Goal: Task Accomplishment & Management: Complete application form

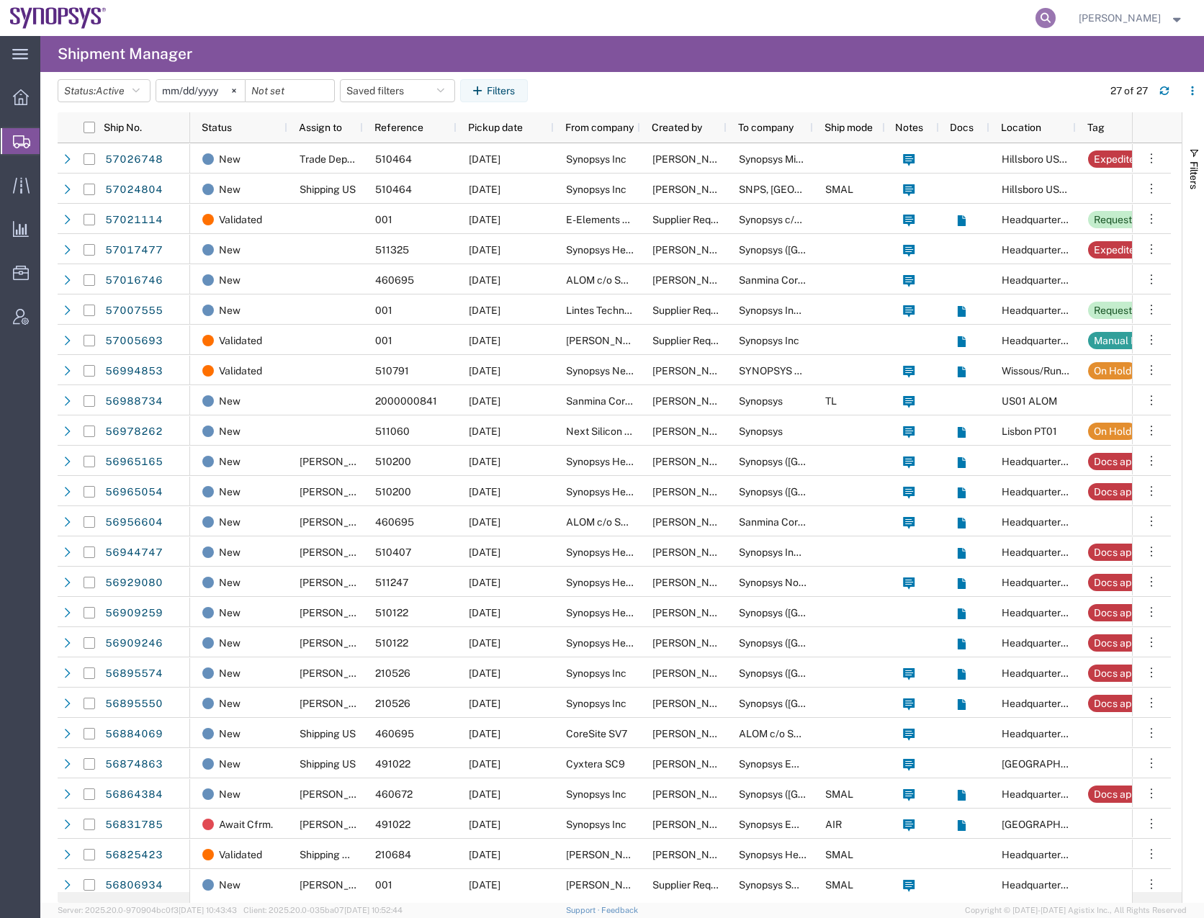
click at [1056, 22] on icon at bounding box center [1046, 18] width 20 height 20
paste input "56956604"
type input "56956604"
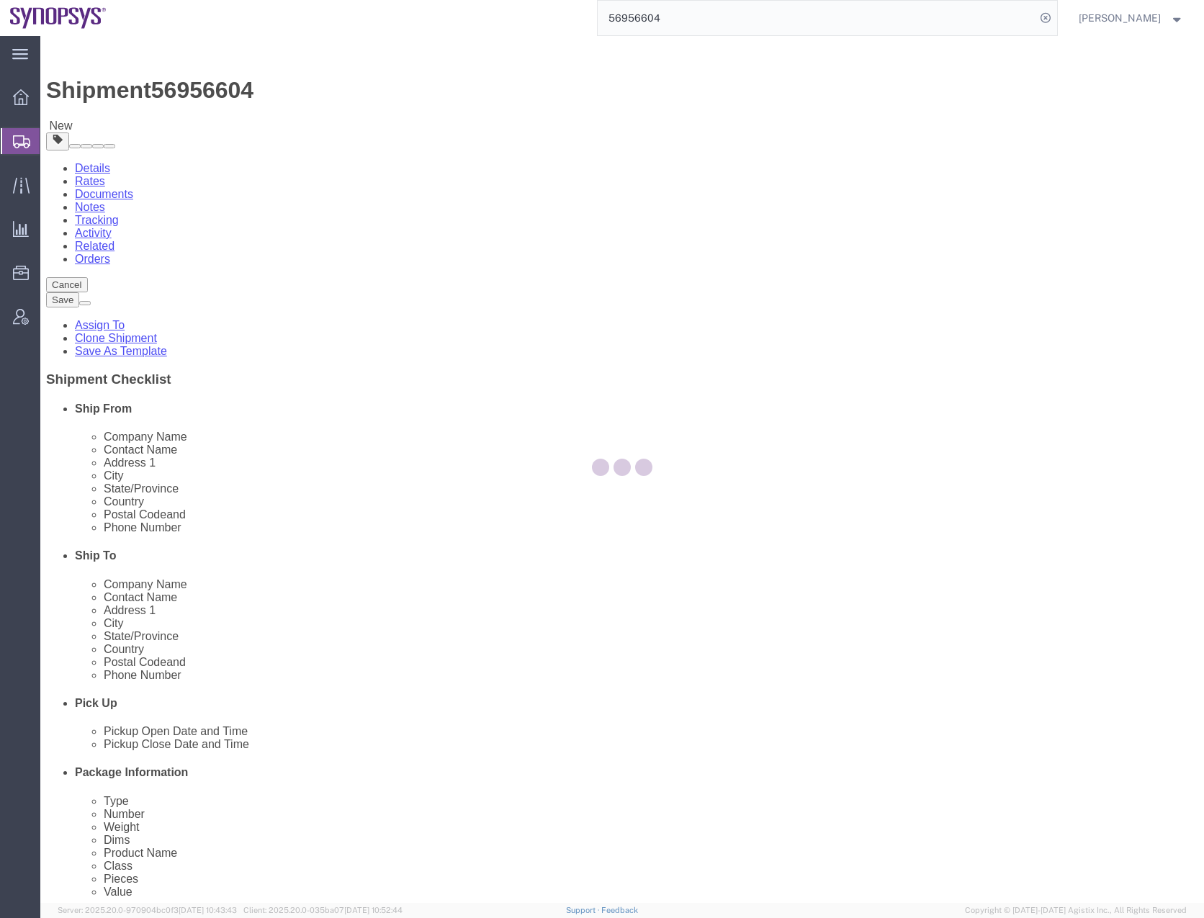
select select
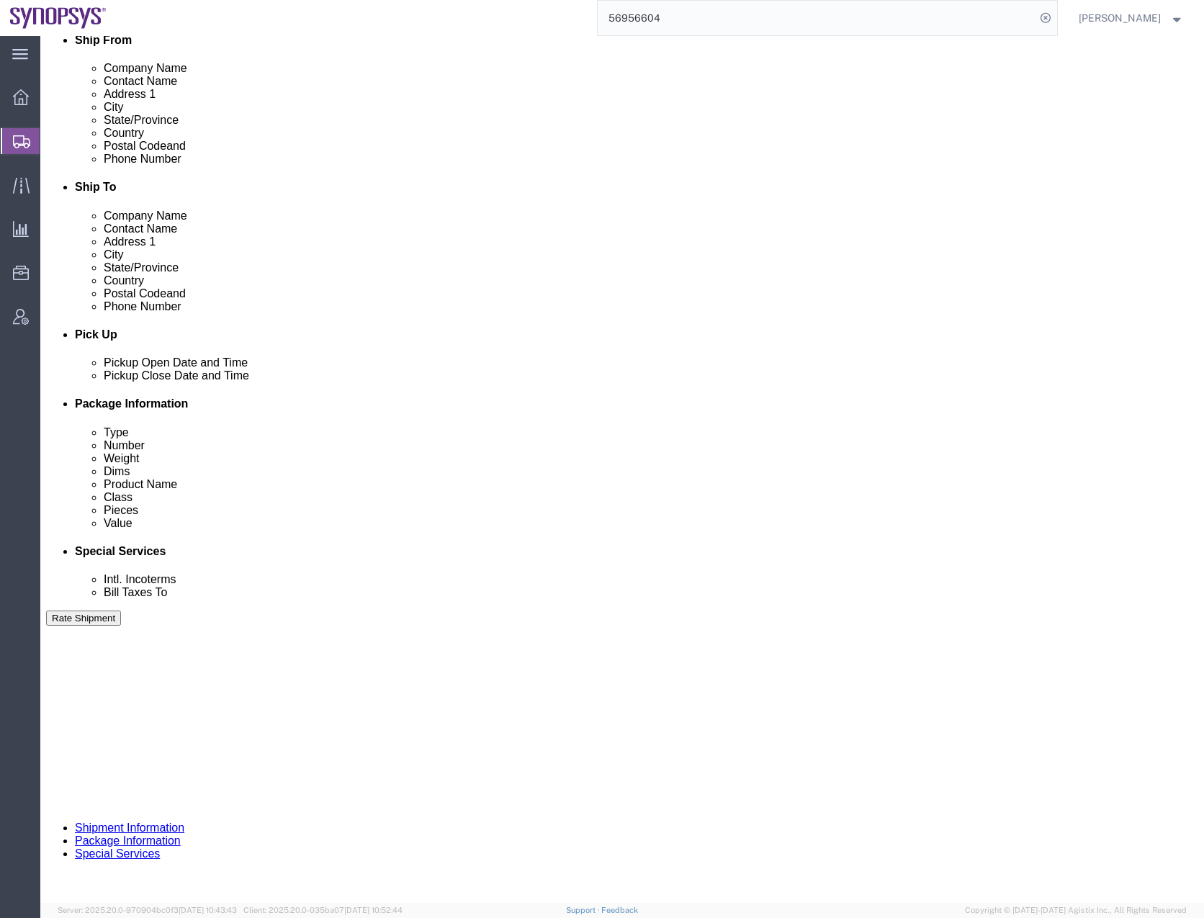
scroll to position [371, 0]
click button "Continue"
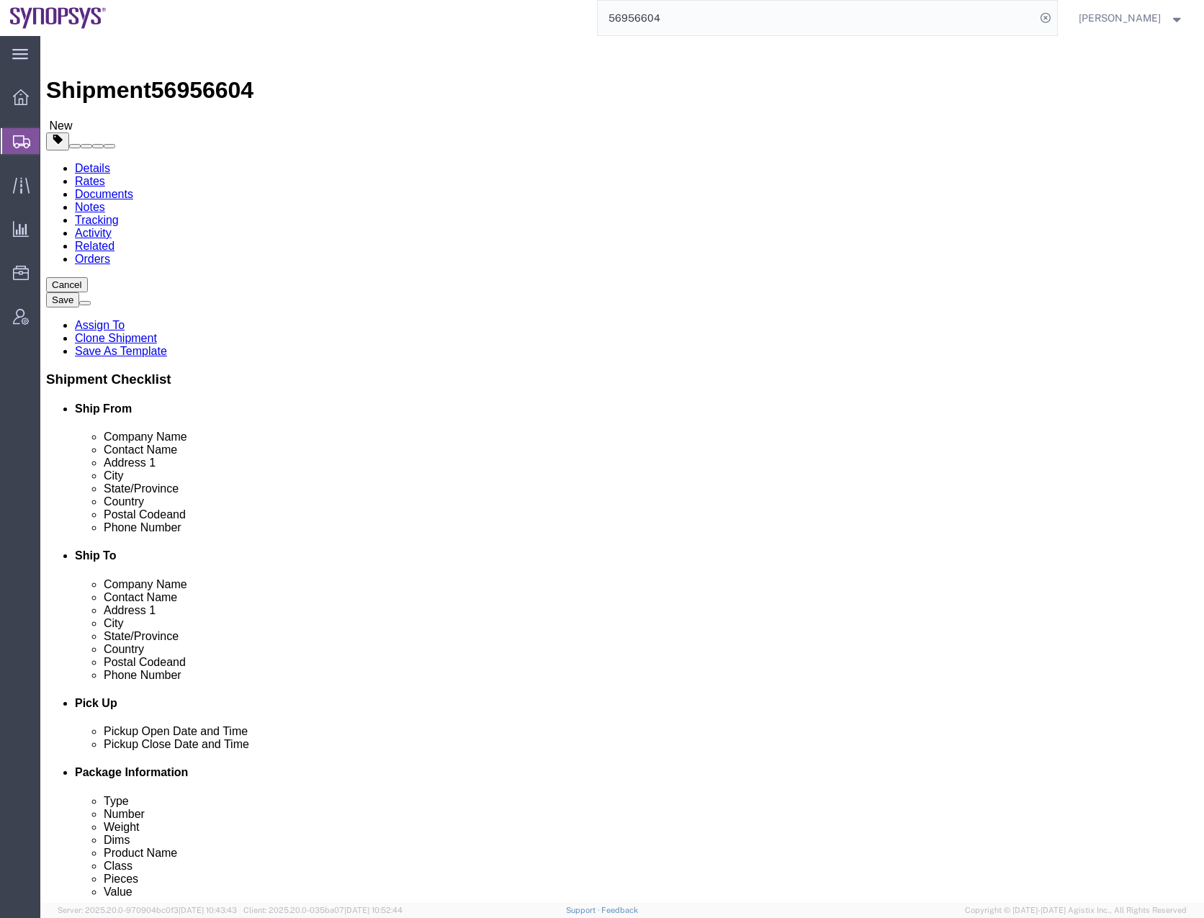
click div "Previous Continue"
click select "Select Bale(s) Basket(s) Bolt(s) Bottle(s) Buckets Bulk Bundle(s) Can(s) Cardbo…"
select select "PSNS"
click select "Select Bale(s) Basket(s) Bolt(s) Bottle(s) Buckets Bulk Bundle(s) Can(s) Cardbo…"
click input "text"
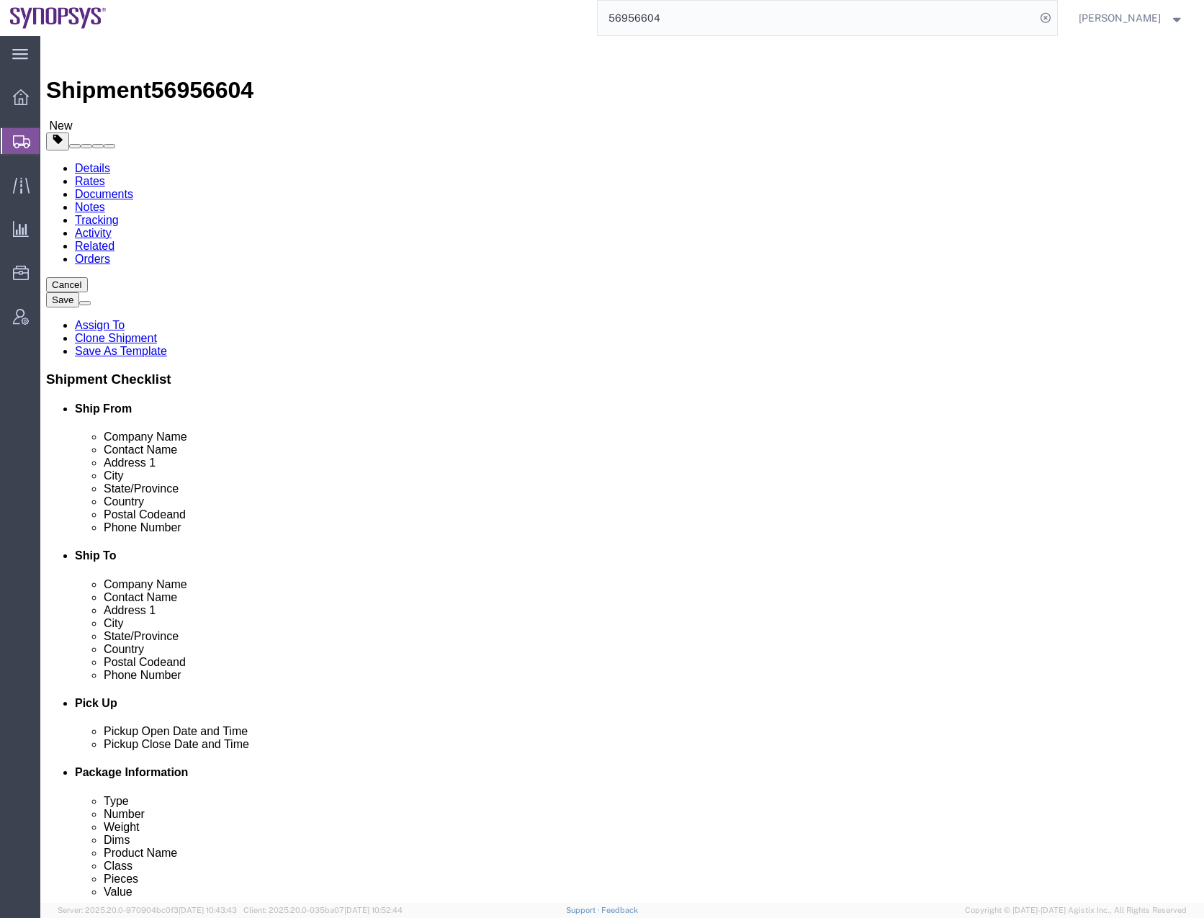
type input "5"
type input "1"
type input "48"
click input "40.00"
type input "48"
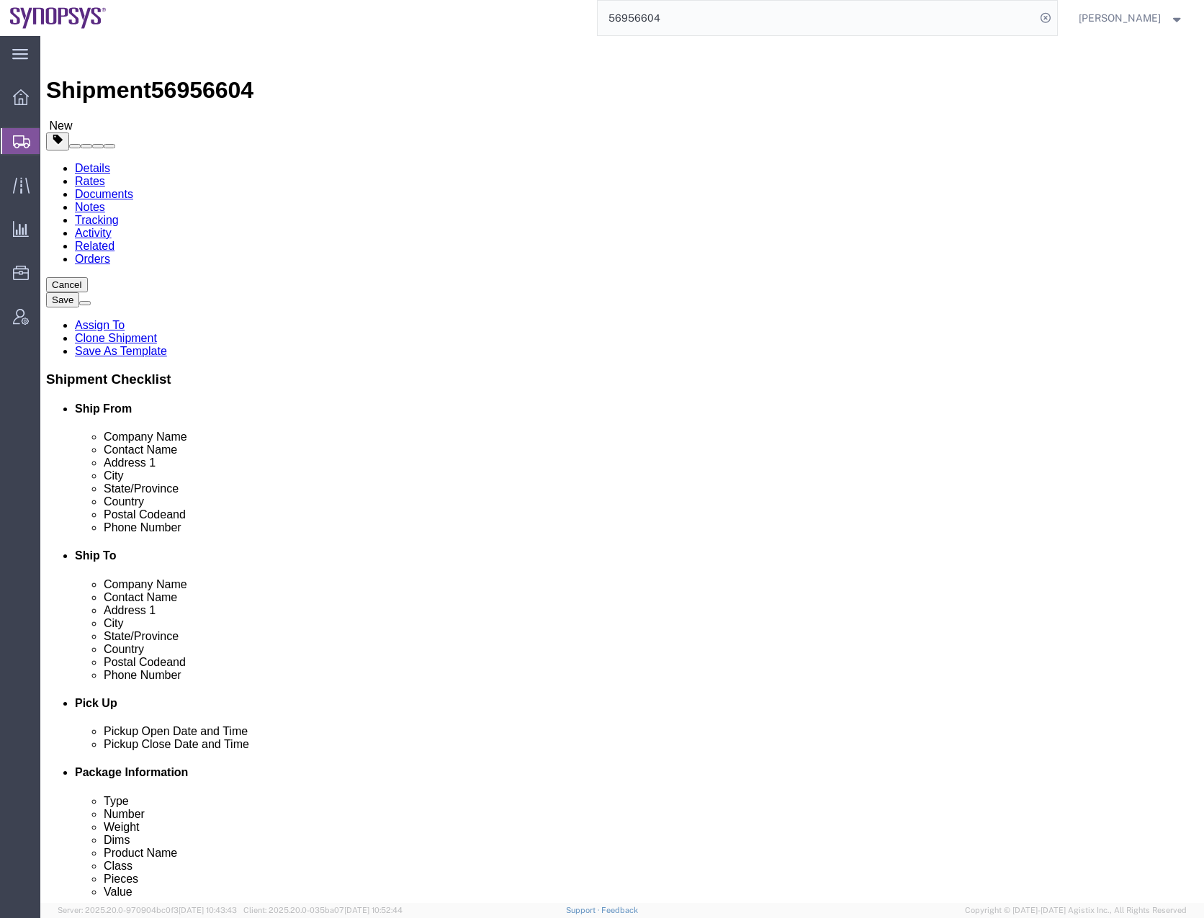
type input "386"
click dd "120000.00 USD"
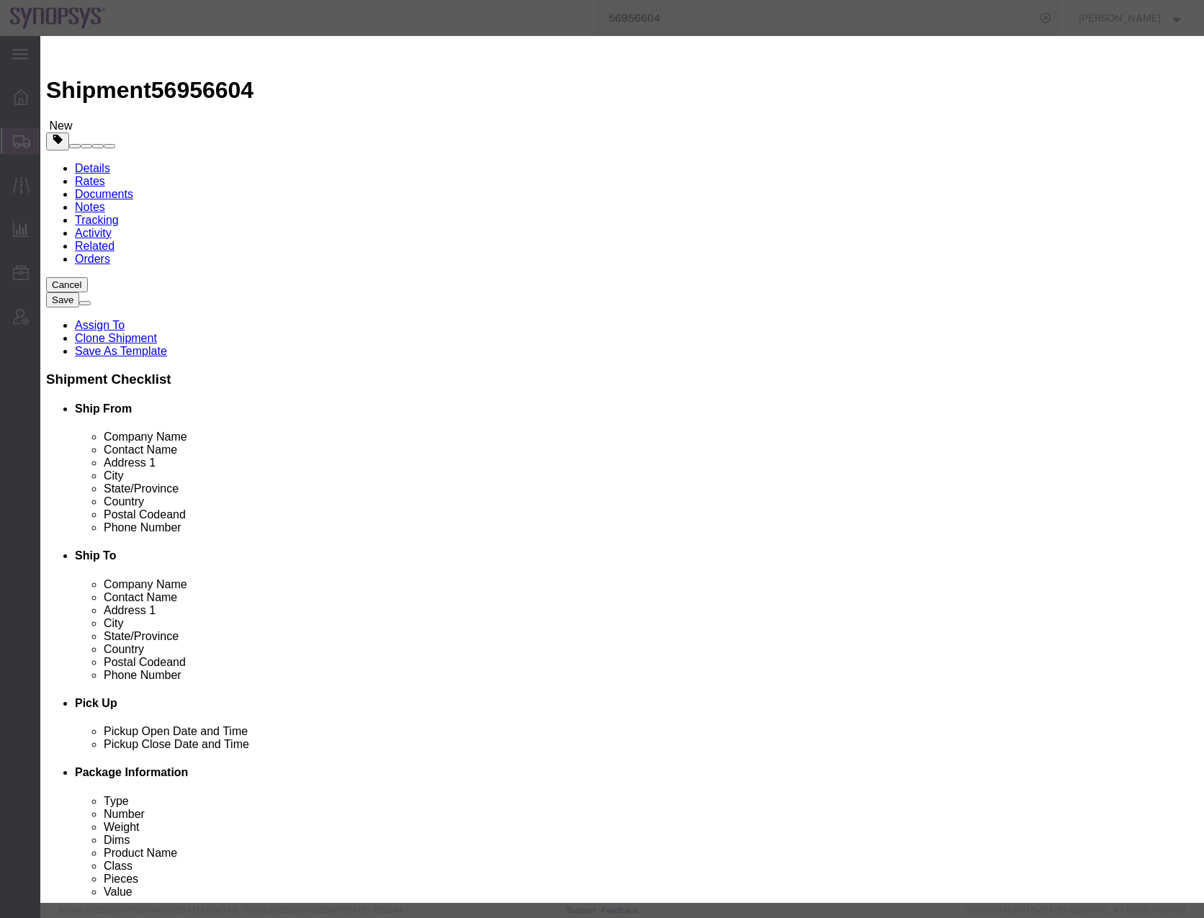
click select "Select 50 55 60 65 70 85 92.5 100 125 175 250 300 400"
select select "50"
click select "Select 50 55 60 65 70 85 92.5 100 125 175 250 300 400"
click button "Save & Close"
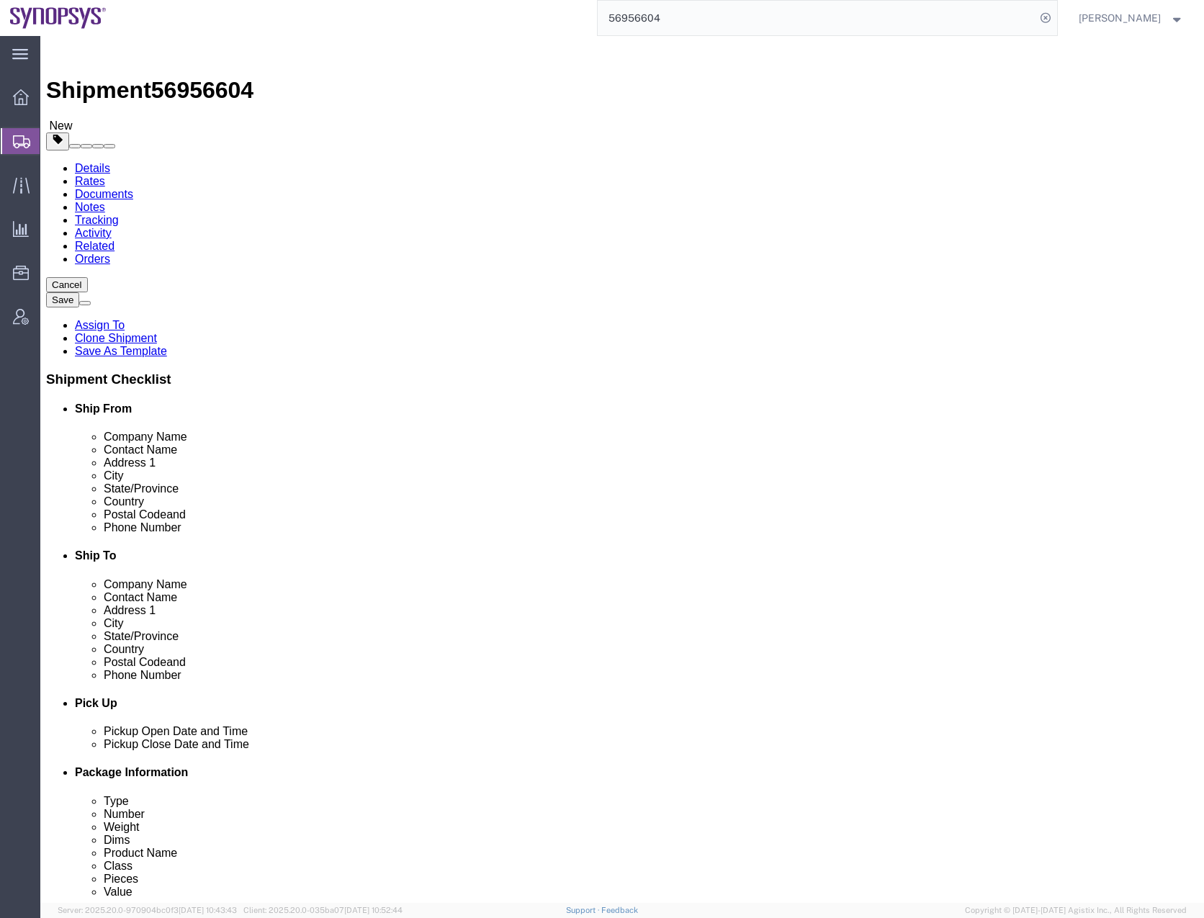
click dd "36000.00 USD"
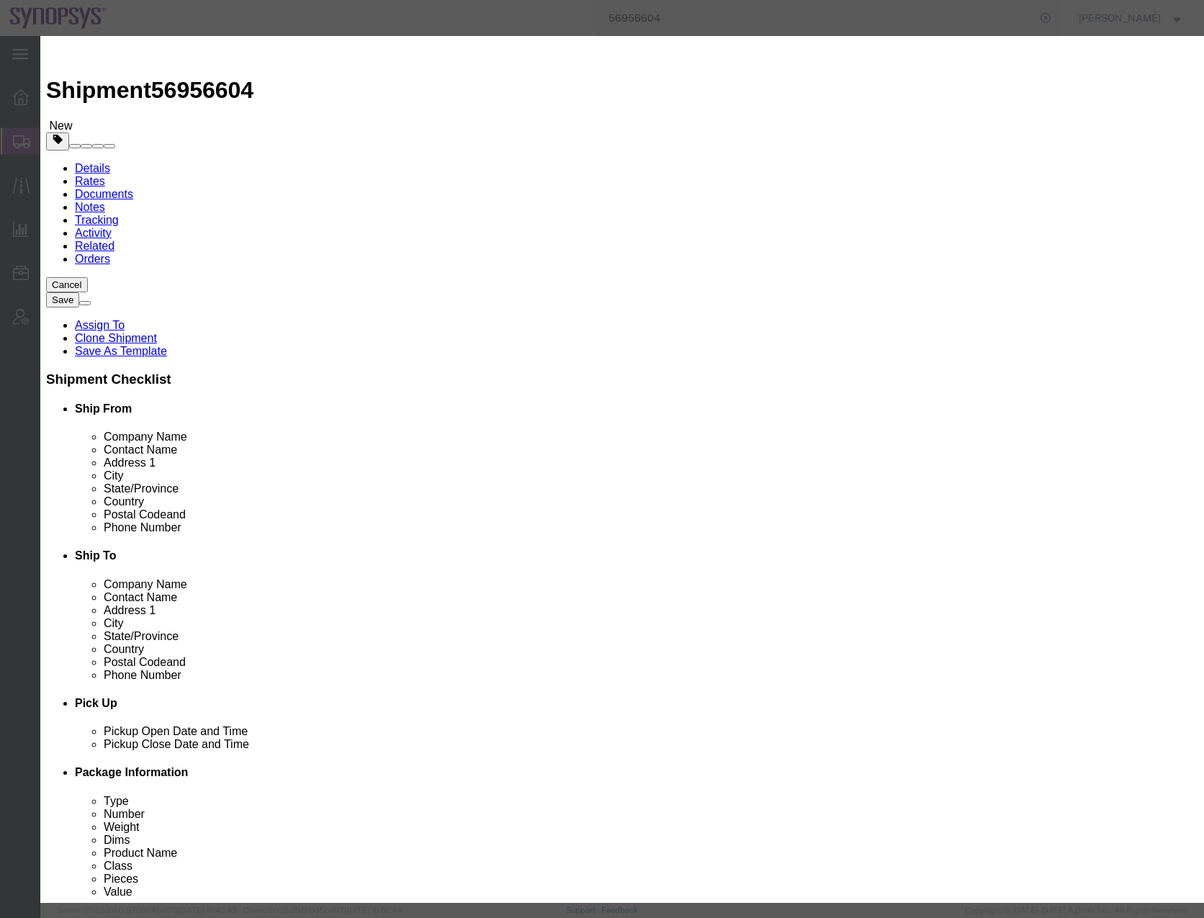
click button "Save & Close"
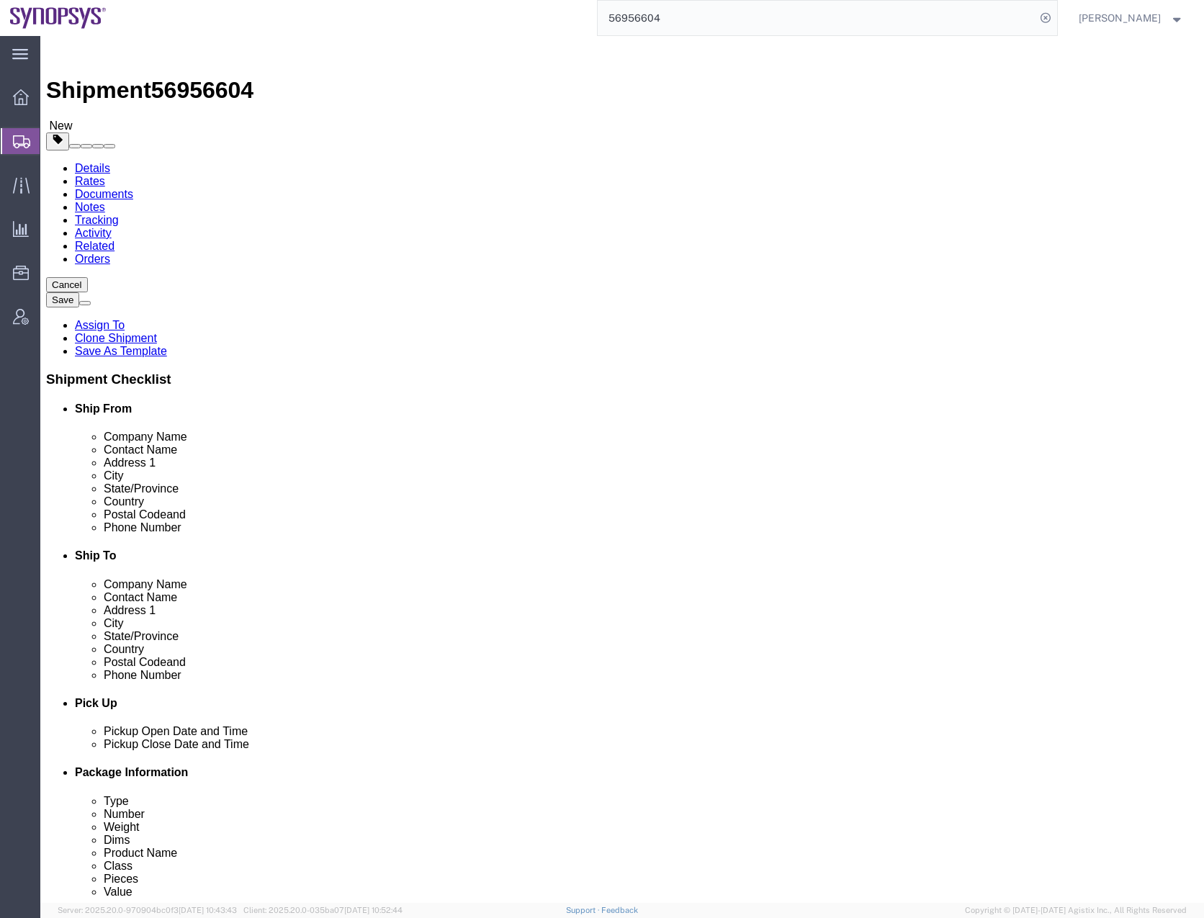
click div "Pieces: 1.00 Each Total value: 36228.28 USD"
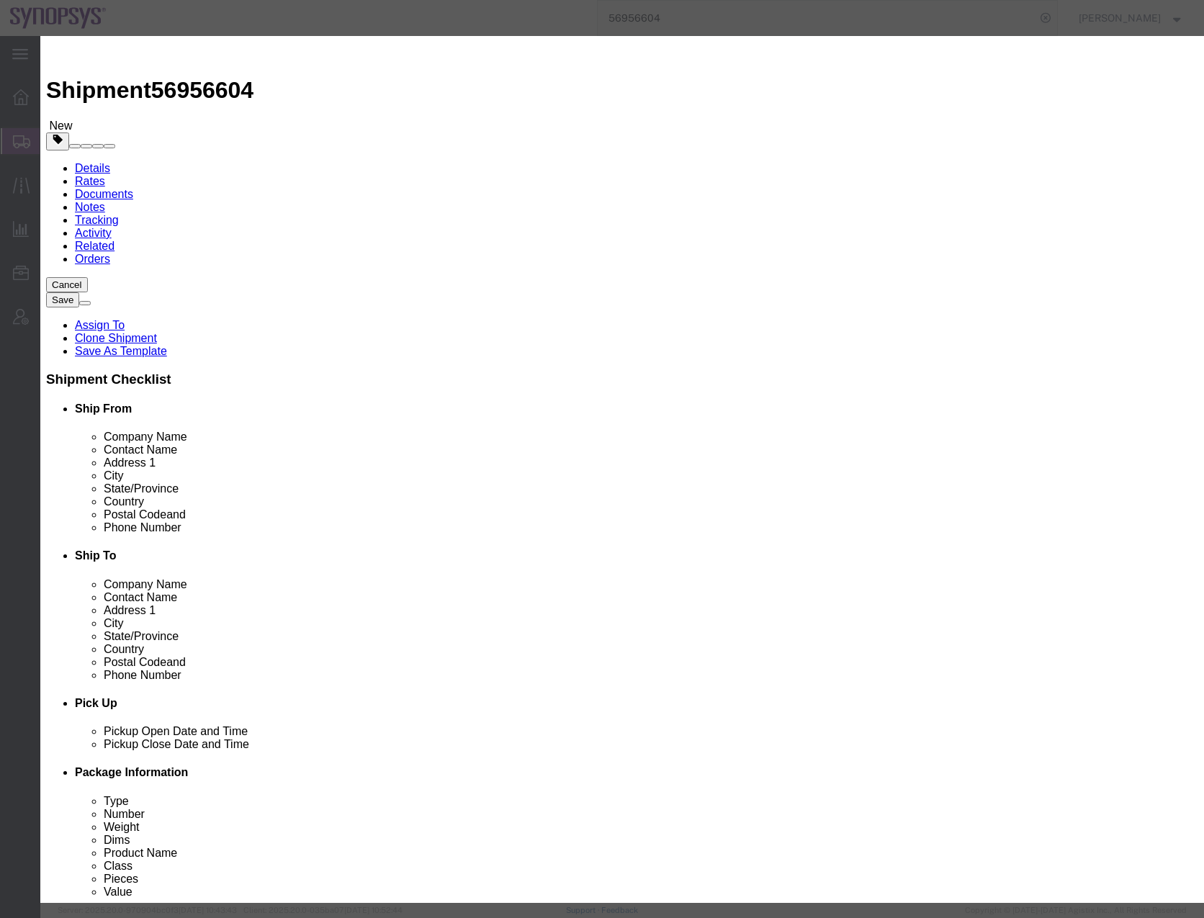
click select "Select 50 55 60 65 70 85 92.5 100 125 175 250 300 400"
select select "50"
click select "Select 50 55 60 65 70 85 92.5 100 125 175 250 300 400"
click button "Save & Close"
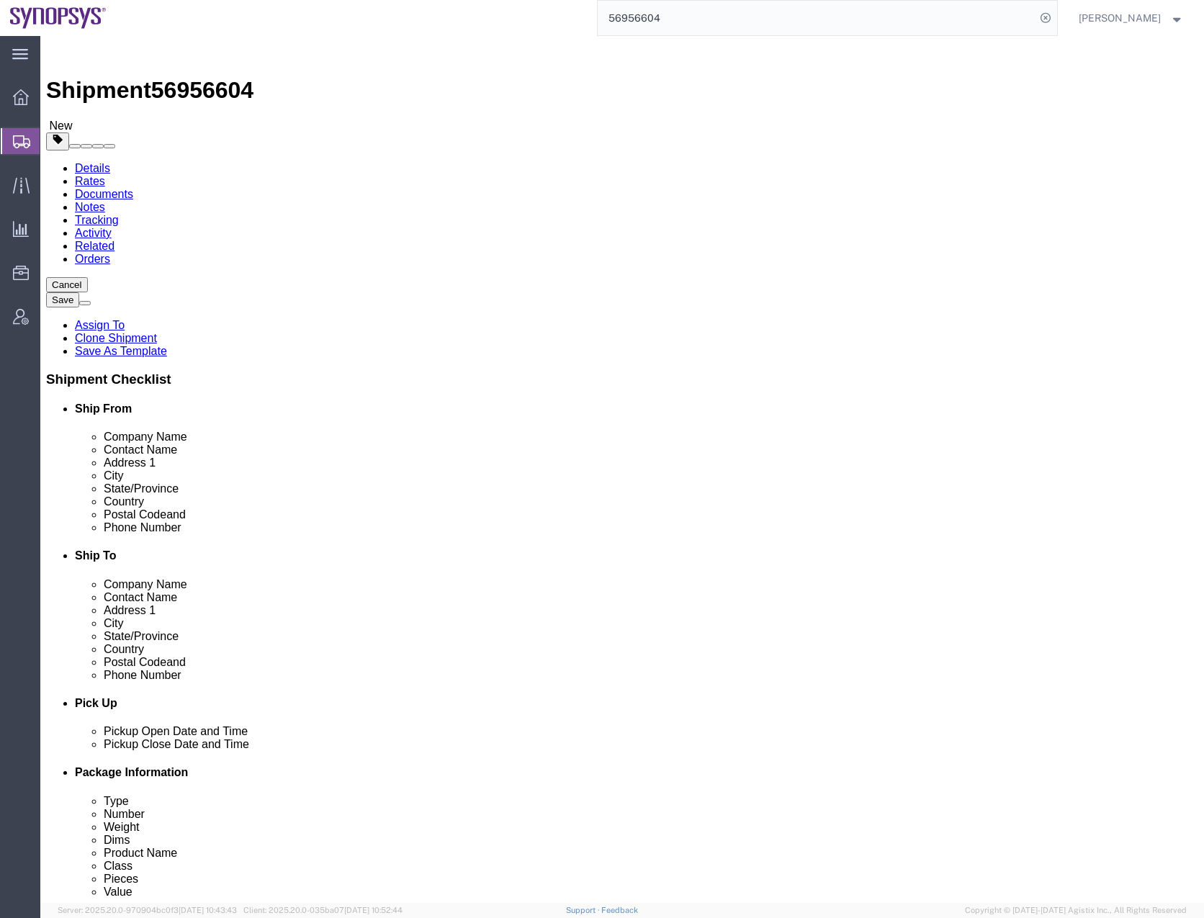
click div "Previous Continue"
click button "Continue"
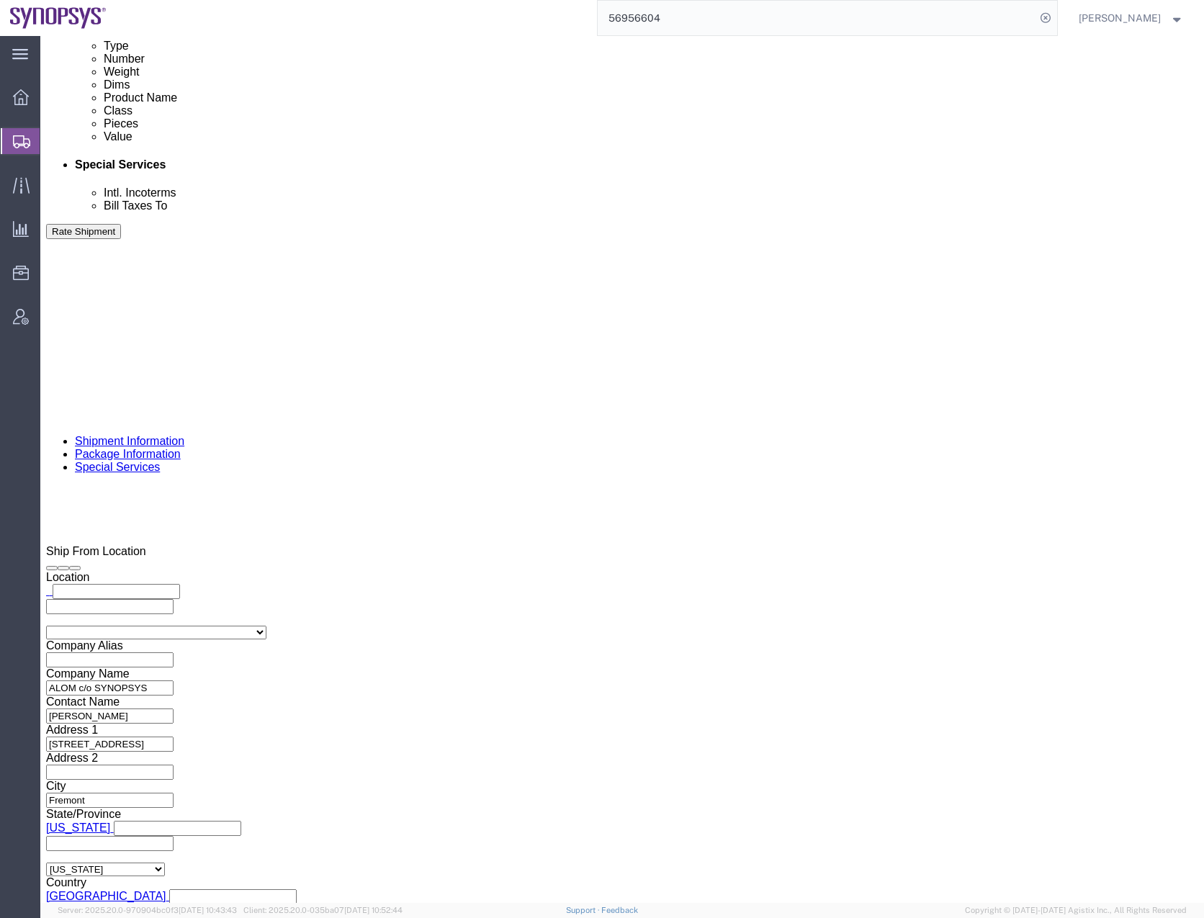
scroll to position [792, 0]
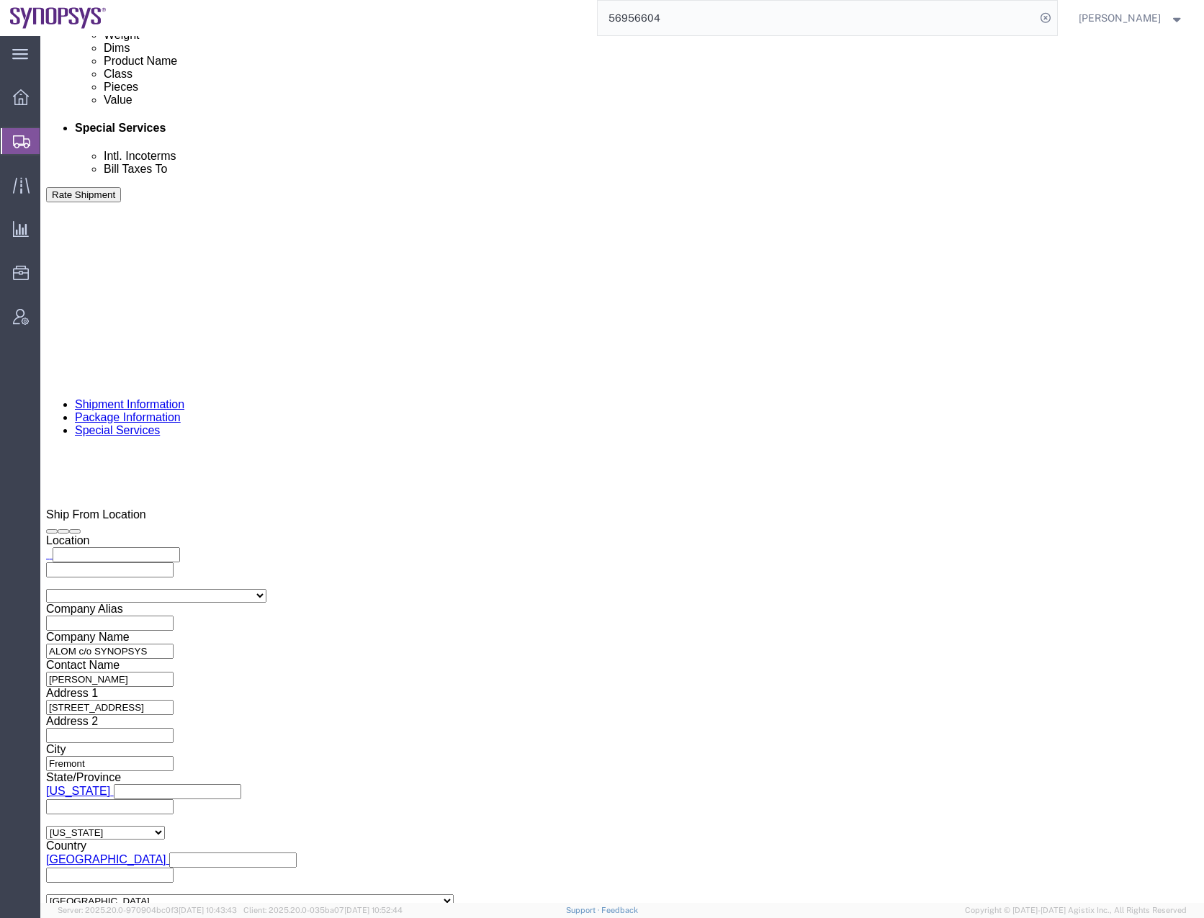
click link
type input "[EMAIL_ADDRESS][DOMAIN_NAME]"
type input "drasmussen@alom.com"
type input "synop"
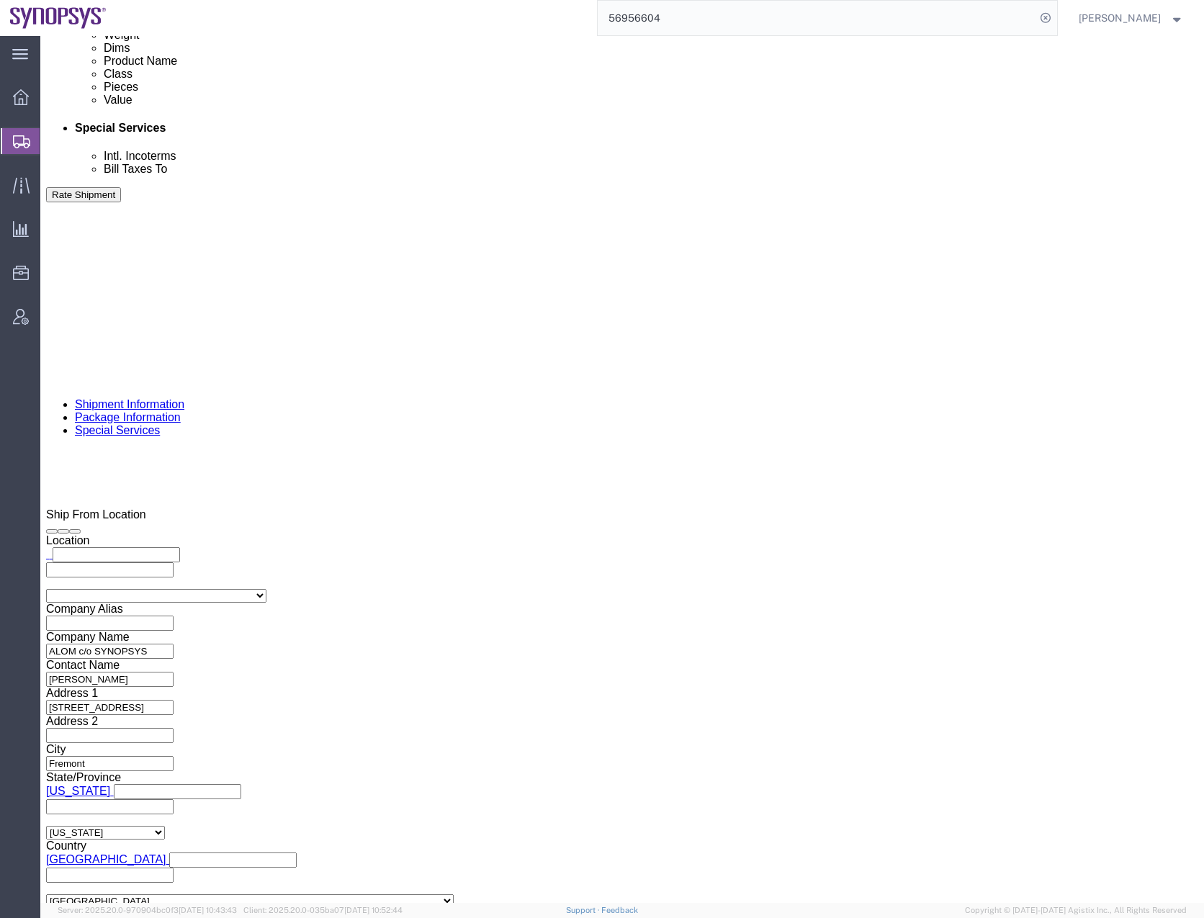
type input "synopsyshapu@alom.com"
click div "To faizanq@synopsys.com drasmussen@alom.com shipping@synopsys.com (new) synopsy…"
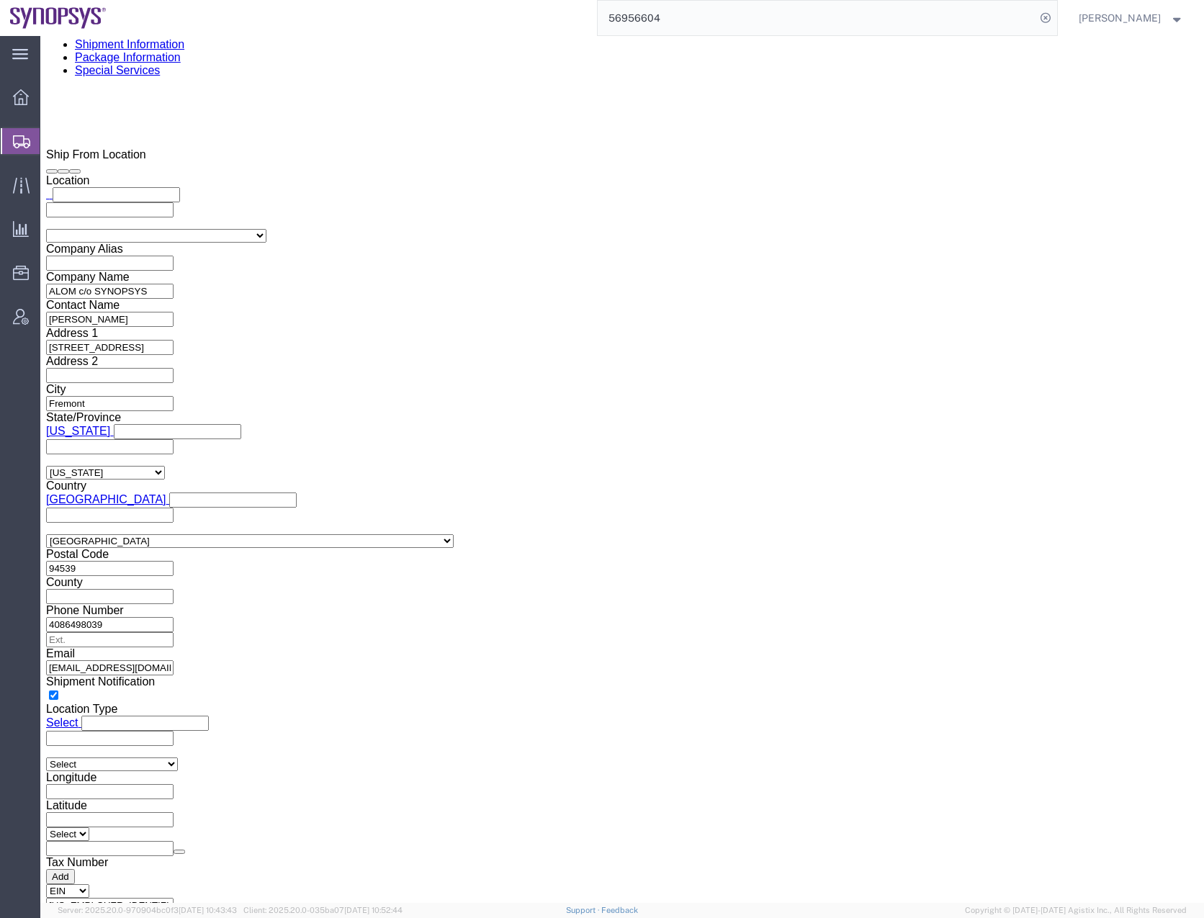
click input "text"
type input "sanmina"
click strong "Sanmina Corporation"
select select "CA"
type input "Sanmina Corporation"
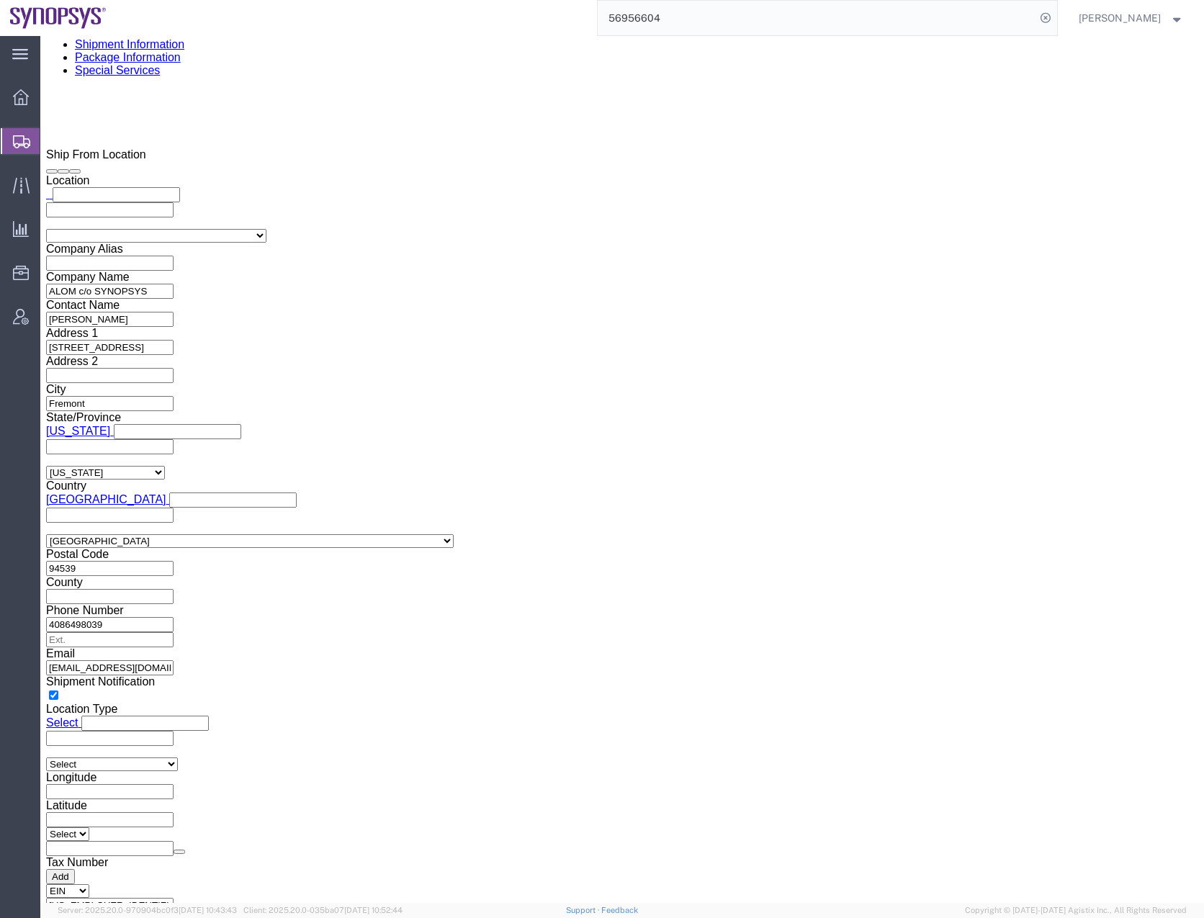
drag, startPoint x: 660, startPoint y: 330, endPoint x: 525, endPoint y: 331, distance: 135.4
click div "Contact Name"
type input "Billy Lo"
type input "9169908841"
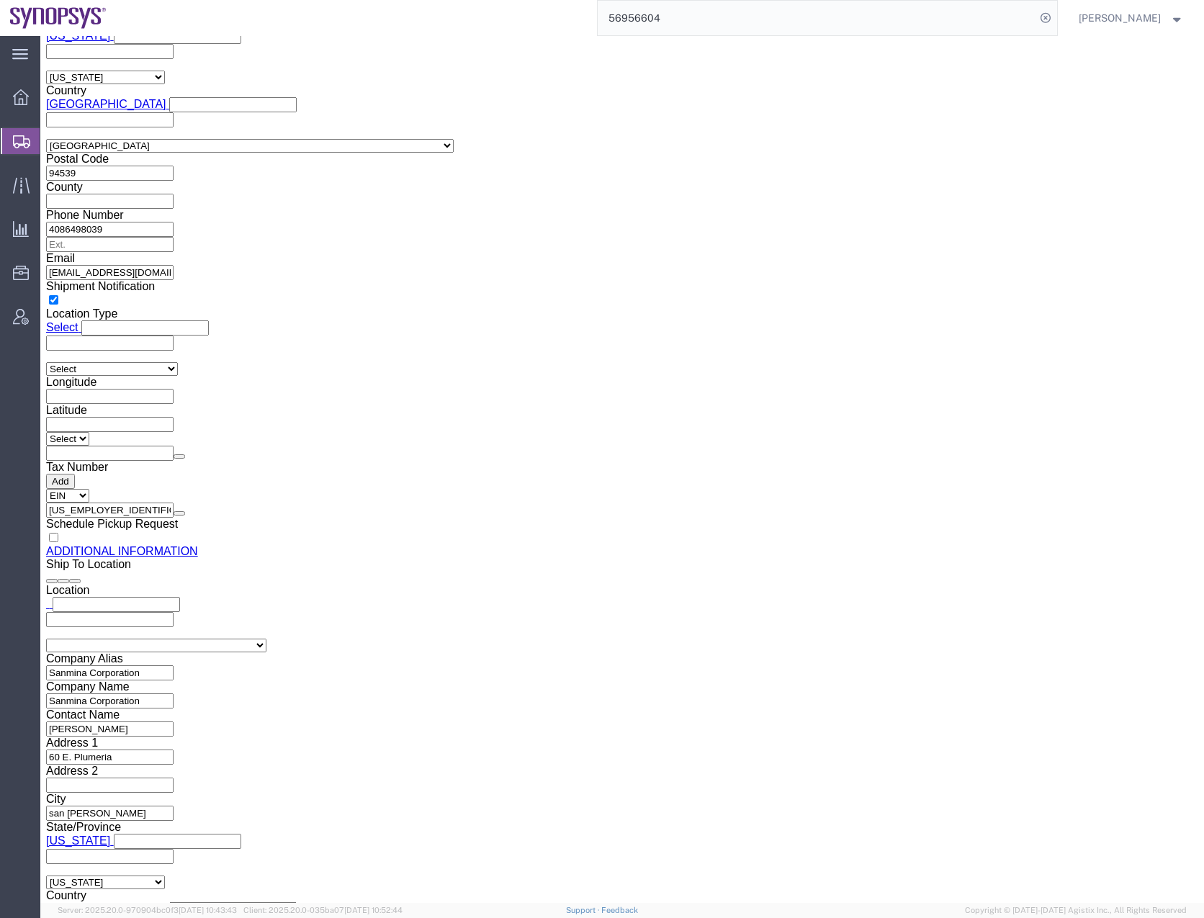
scroll to position [0, 0]
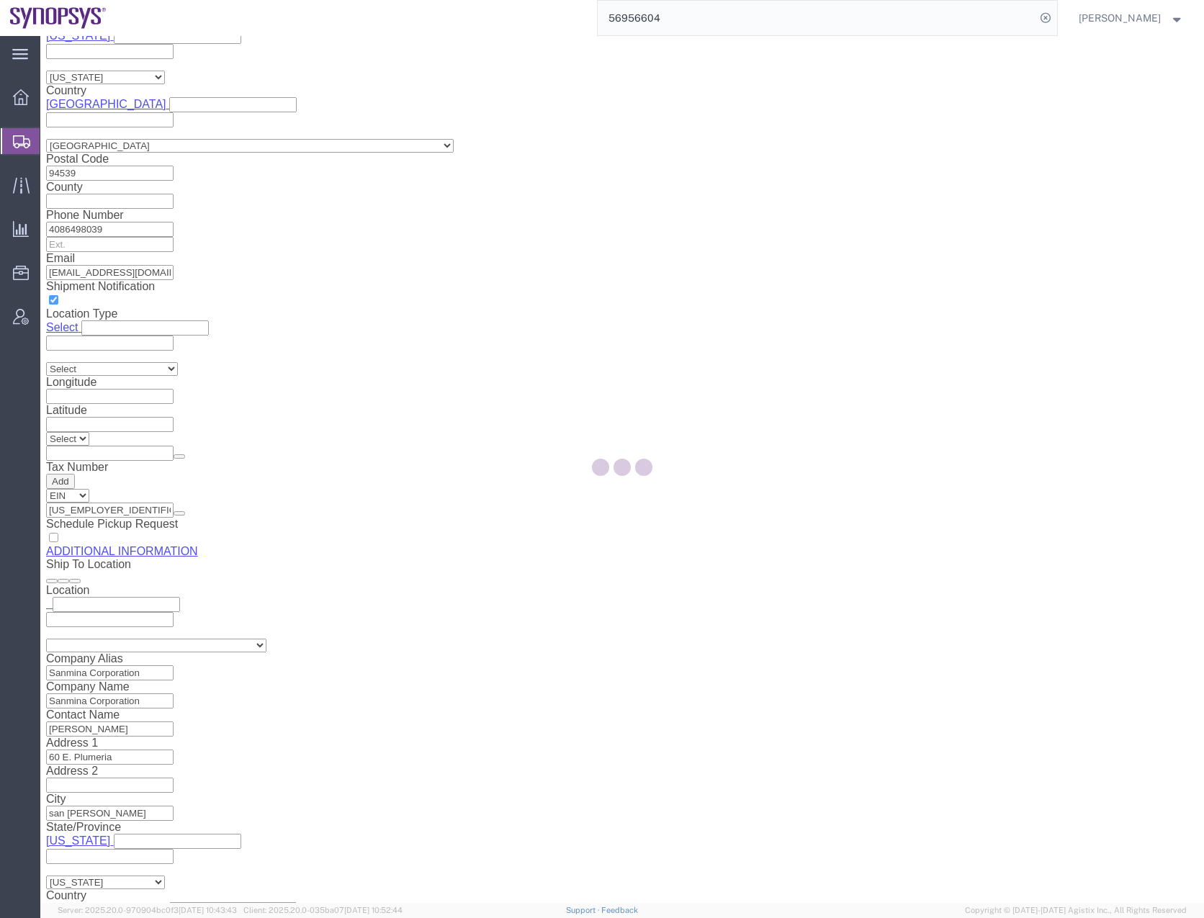
select select "CA"
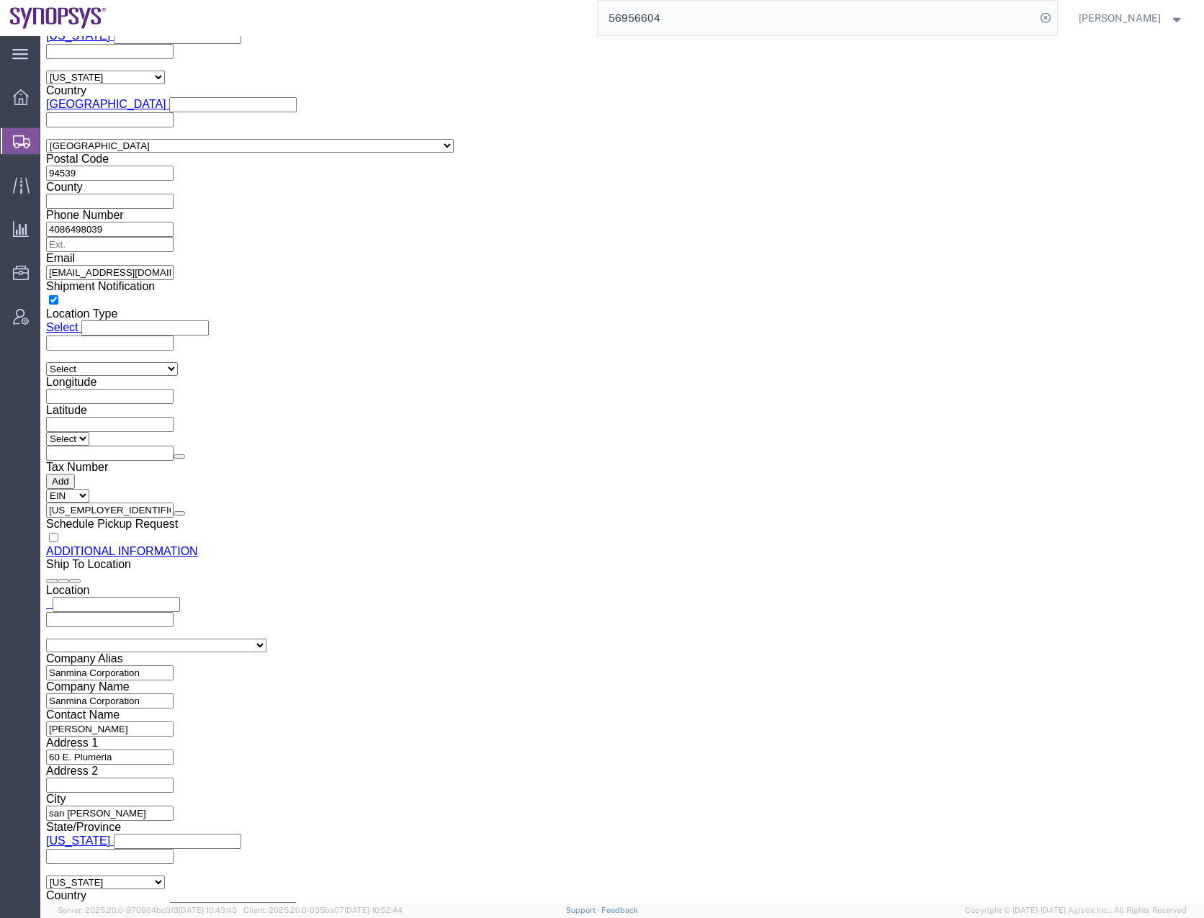
click button "Rate Shipment"
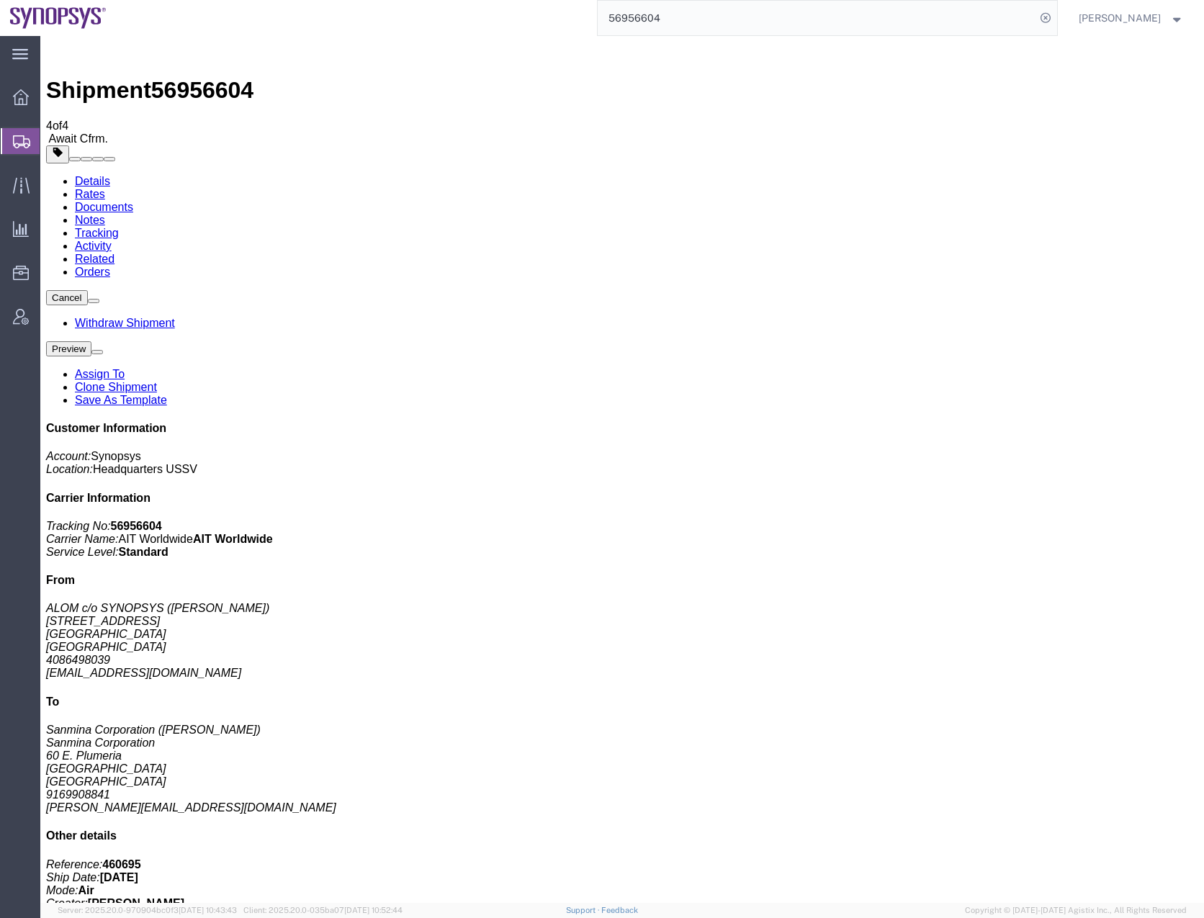
drag, startPoint x: 483, startPoint y: 534, endPoint x: 57, endPoint y: 180, distance: 553.9
drag, startPoint x: 332, startPoint y: 390, endPoint x: 264, endPoint y: 395, distance: 67.9
click at [631, 24] on input "56956604" at bounding box center [817, 18] width 438 height 35
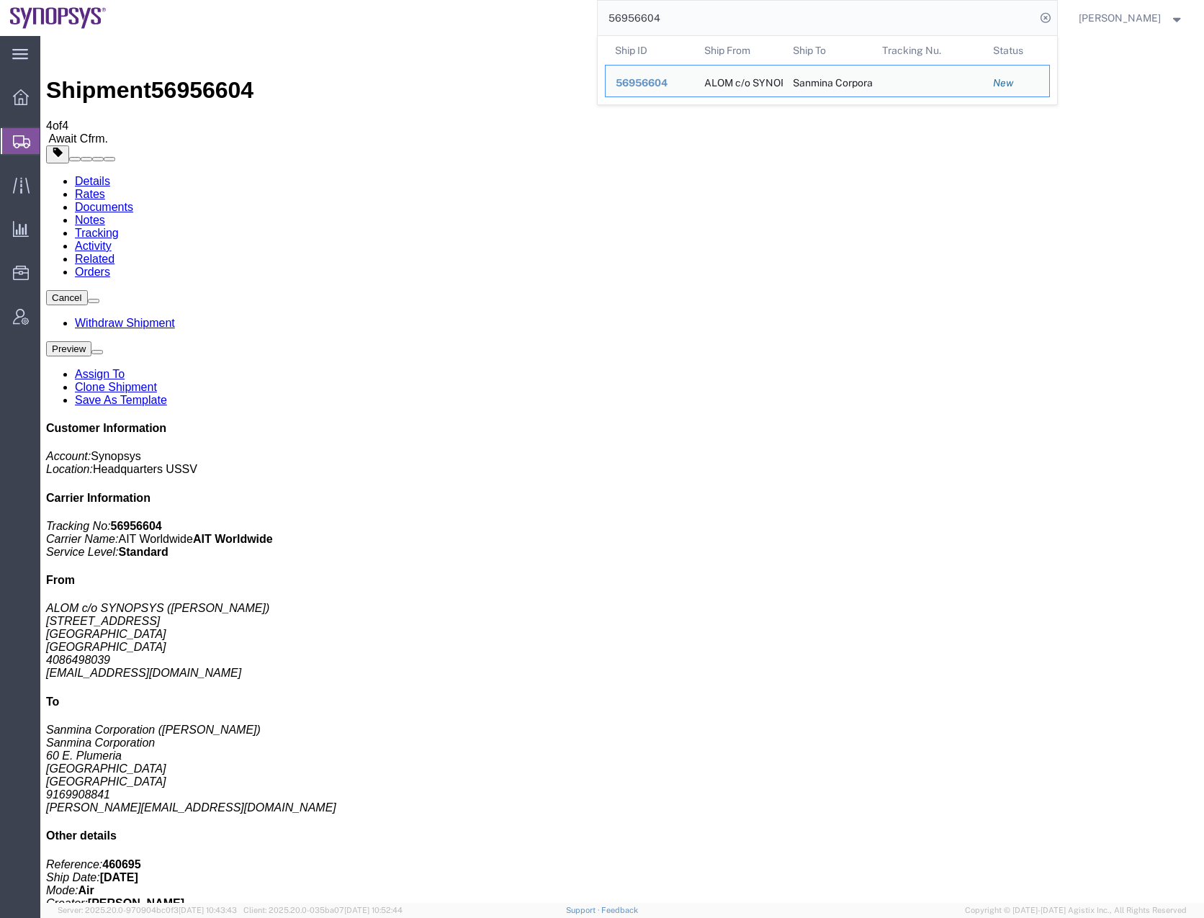
click at [631, 24] on input "56956604" at bounding box center [817, 18] width 438 height 35
paste input "70248"
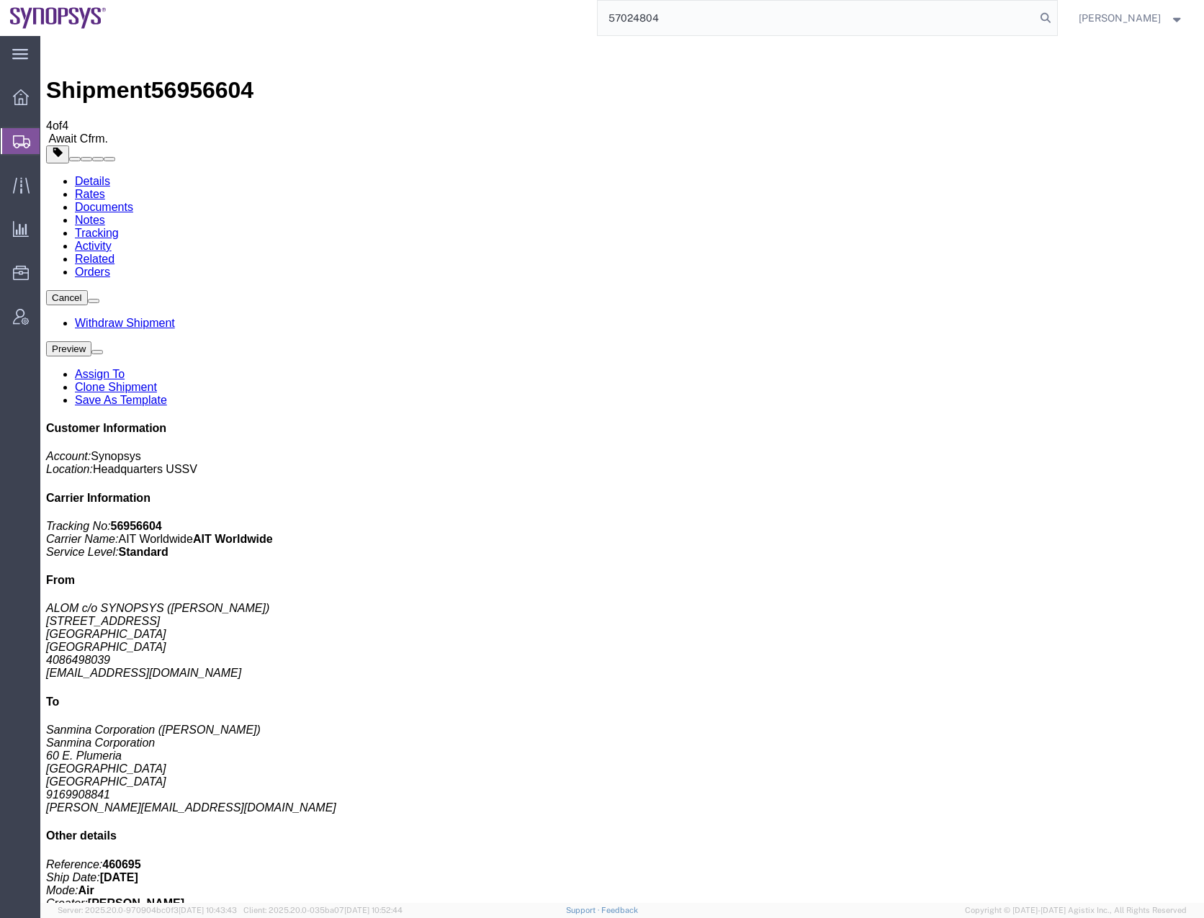
type input "57024804"
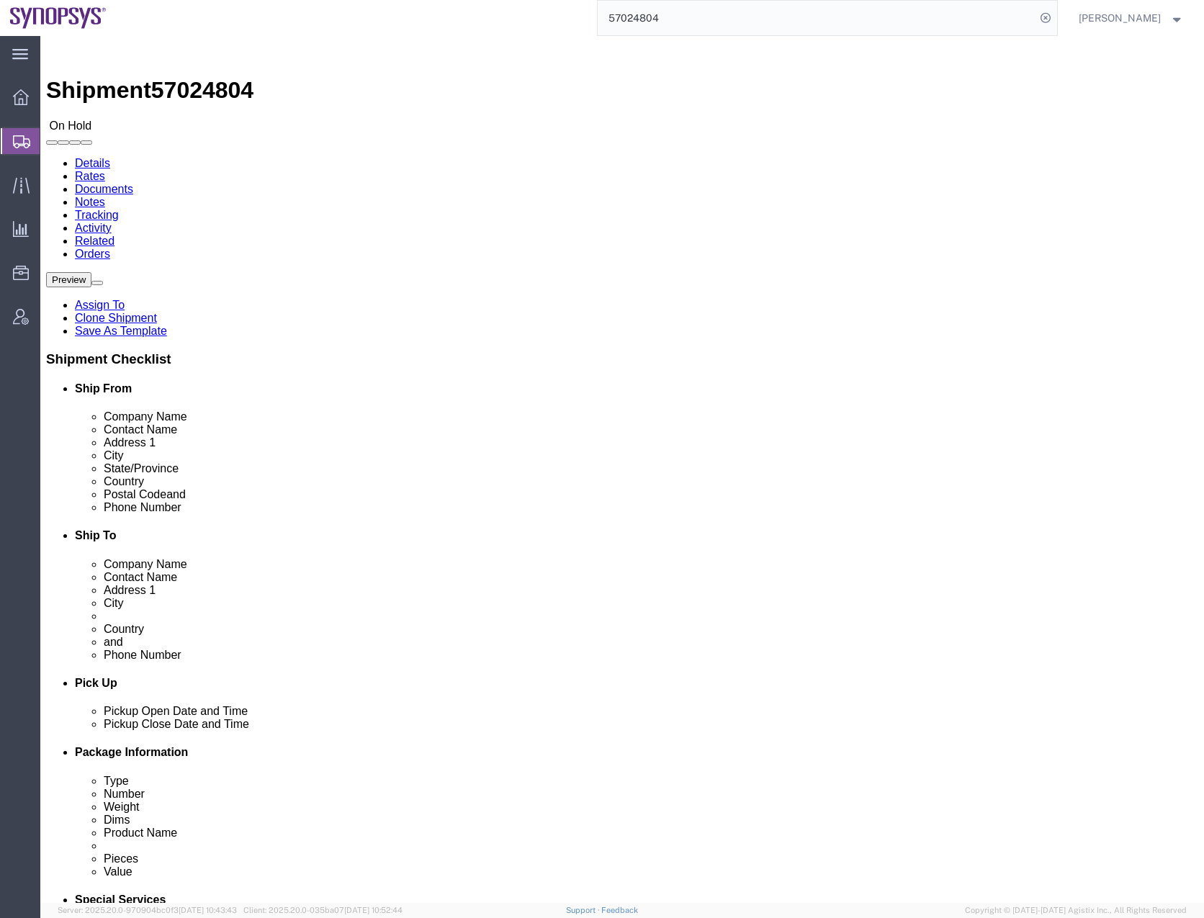
select select "63190"
select select "63152"
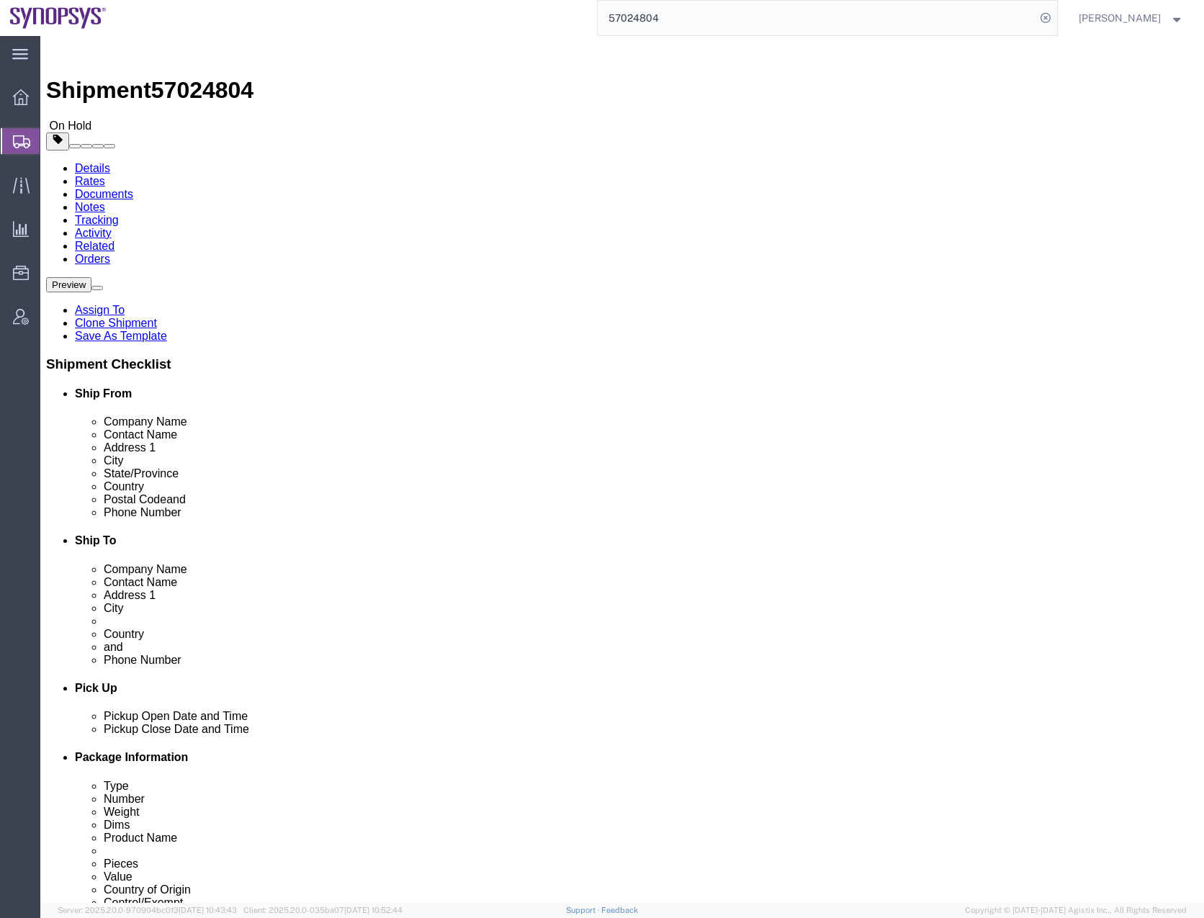
click input "checkbox"
checkbox input "true"
click input "checkbox"
checkbox input "true"
click link "ADDITIONAL INFORMATION"
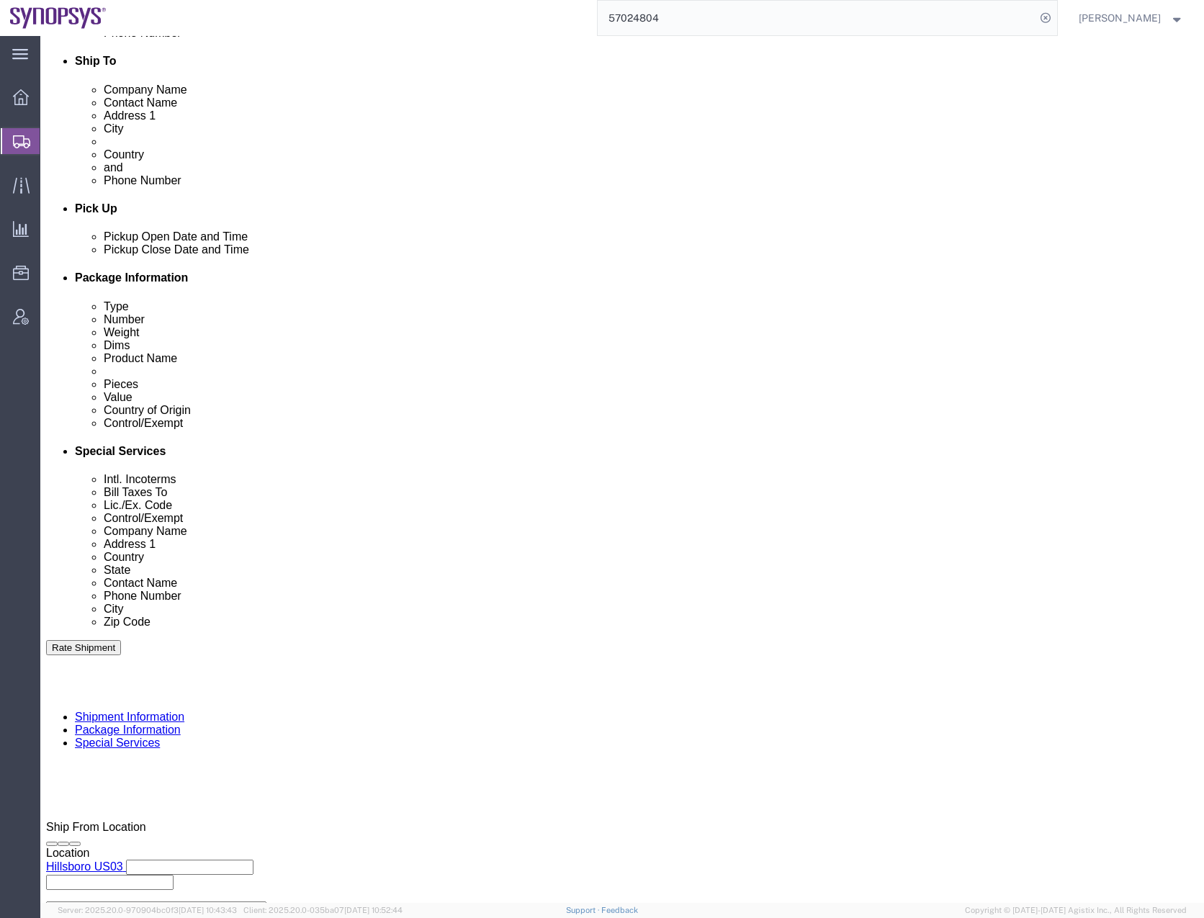
scroll to position [482, 0]
click button "Continue"
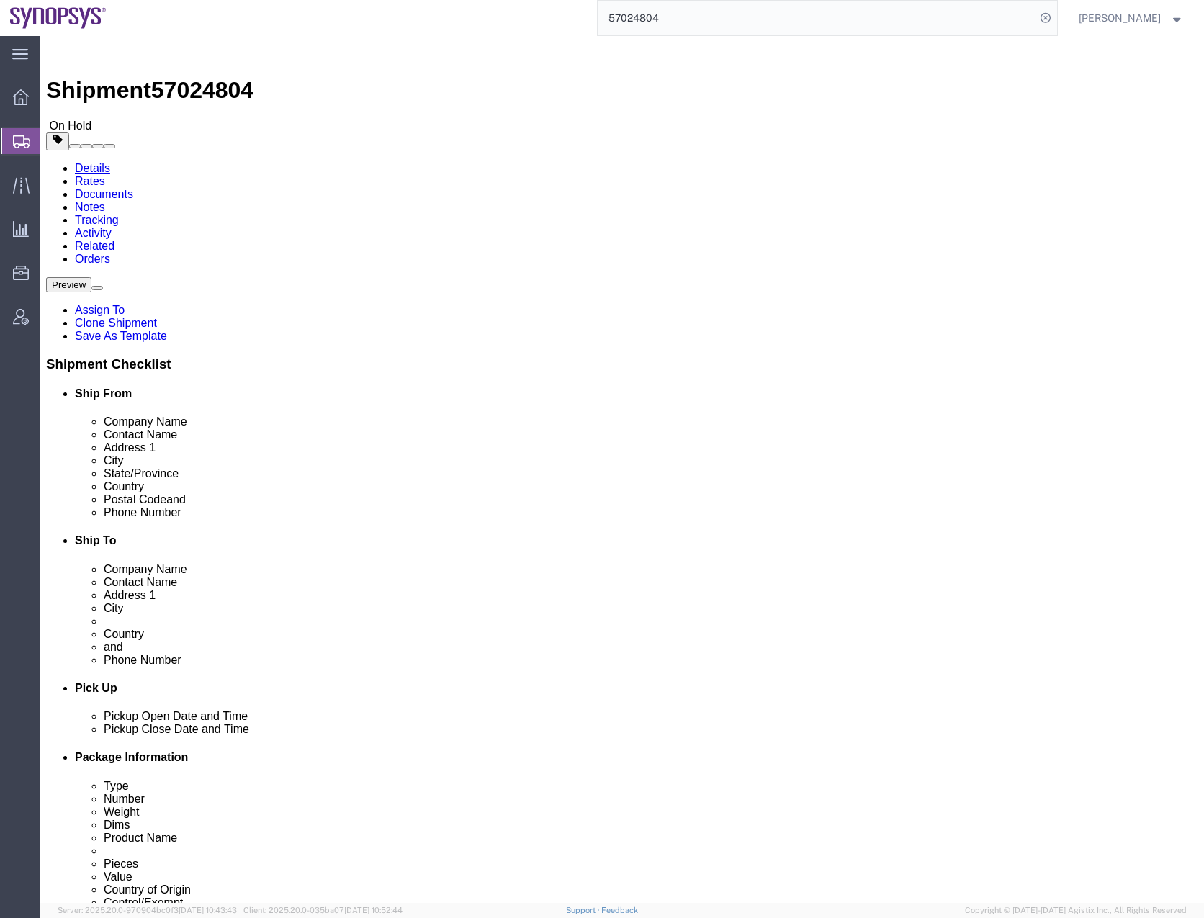
click button "Continue"
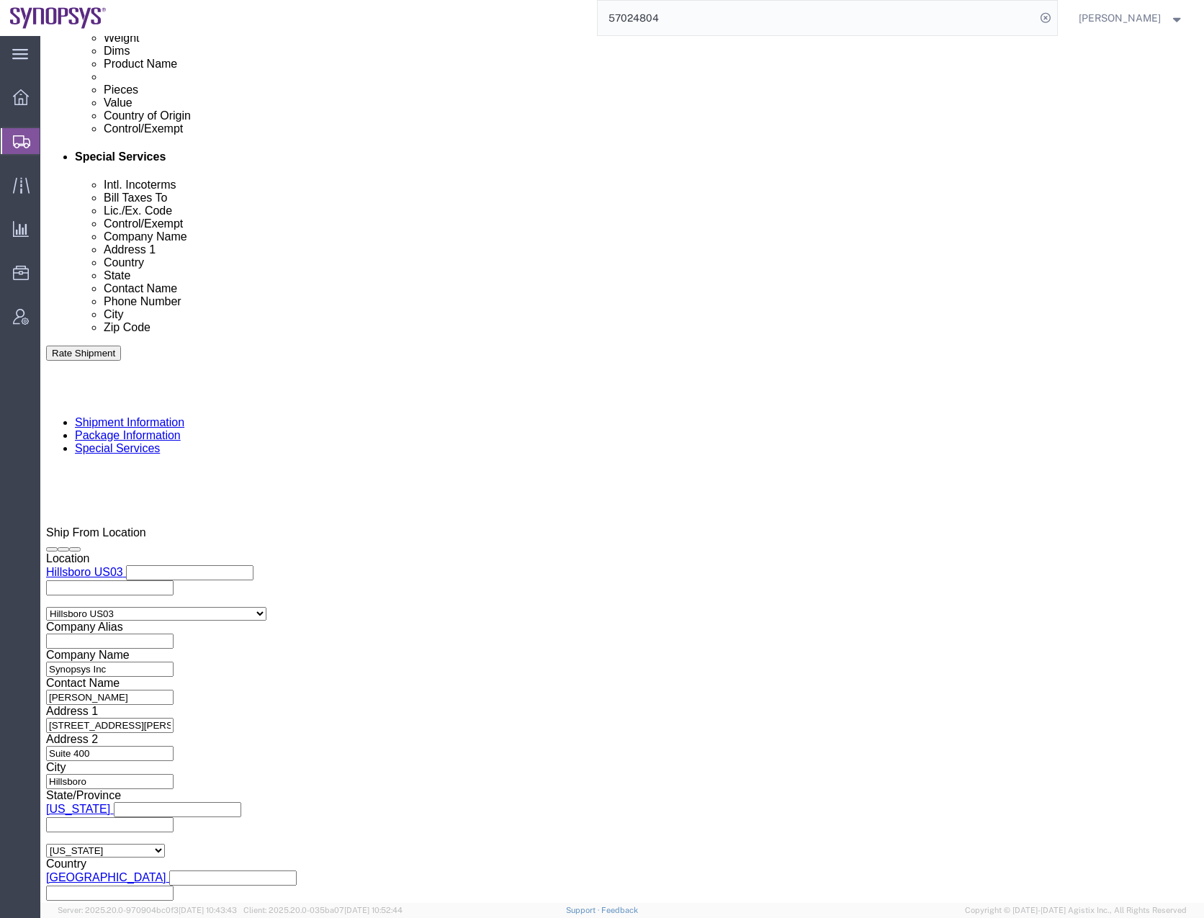
scroll to position [792, 0]
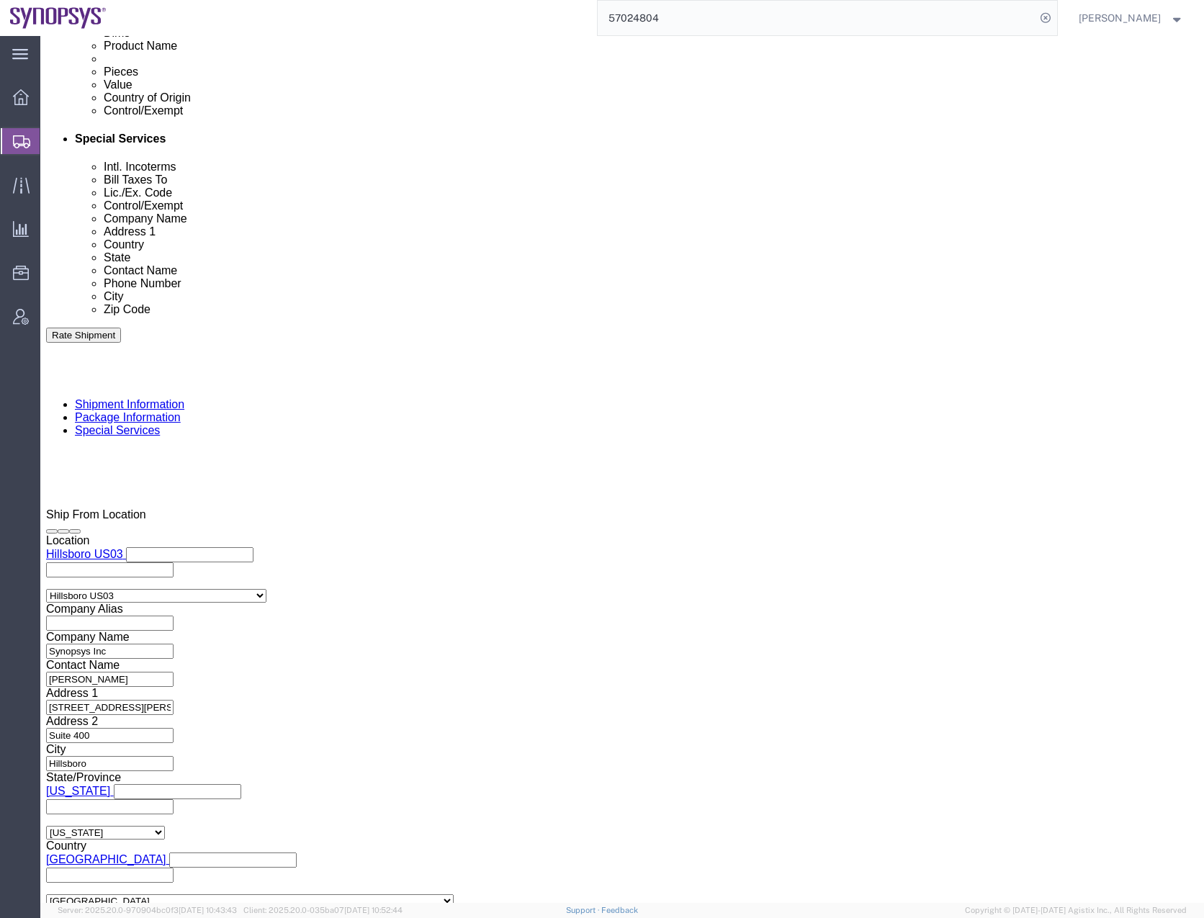
click div "To shipping@synopsys.com wing@synopsys.com shipping@synopsys.com, wing@synopsys…"
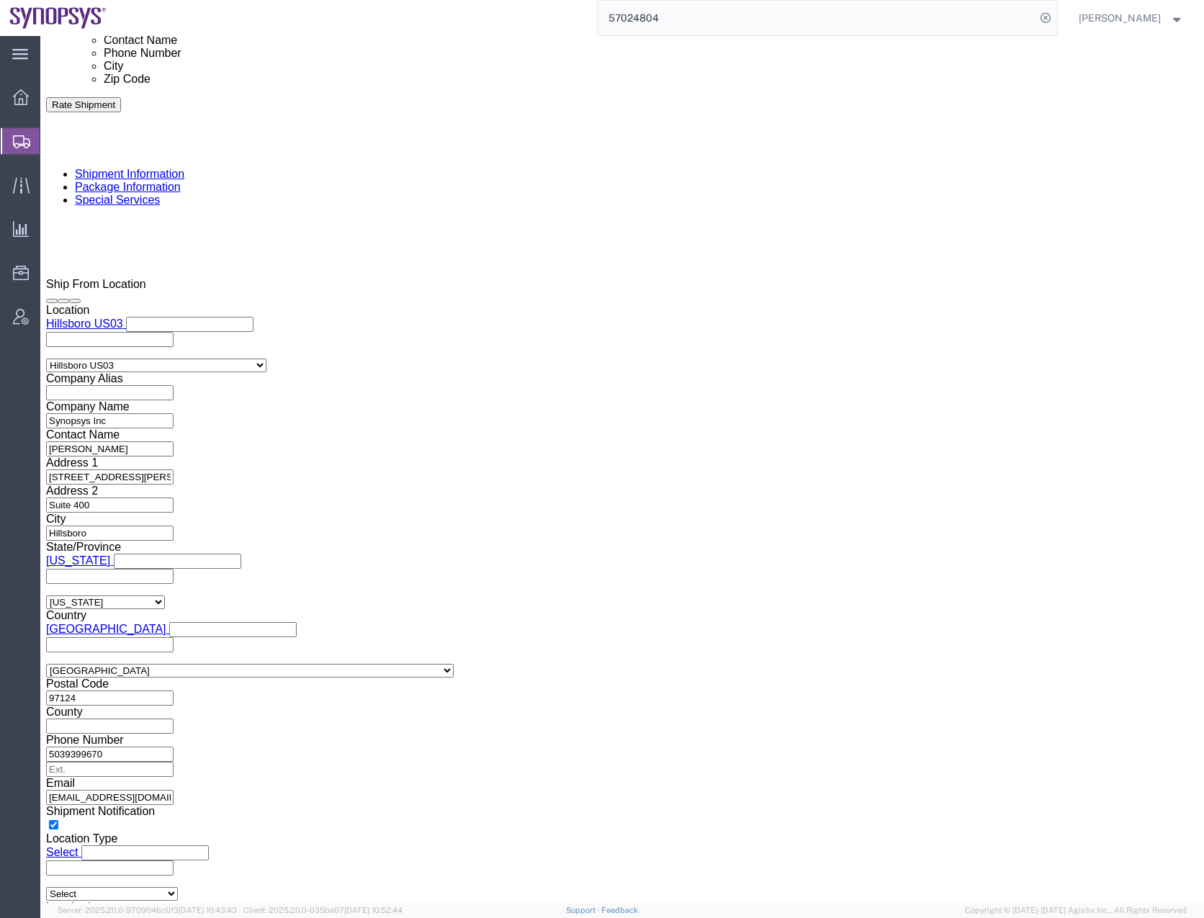
scroll to position [1152, 0]
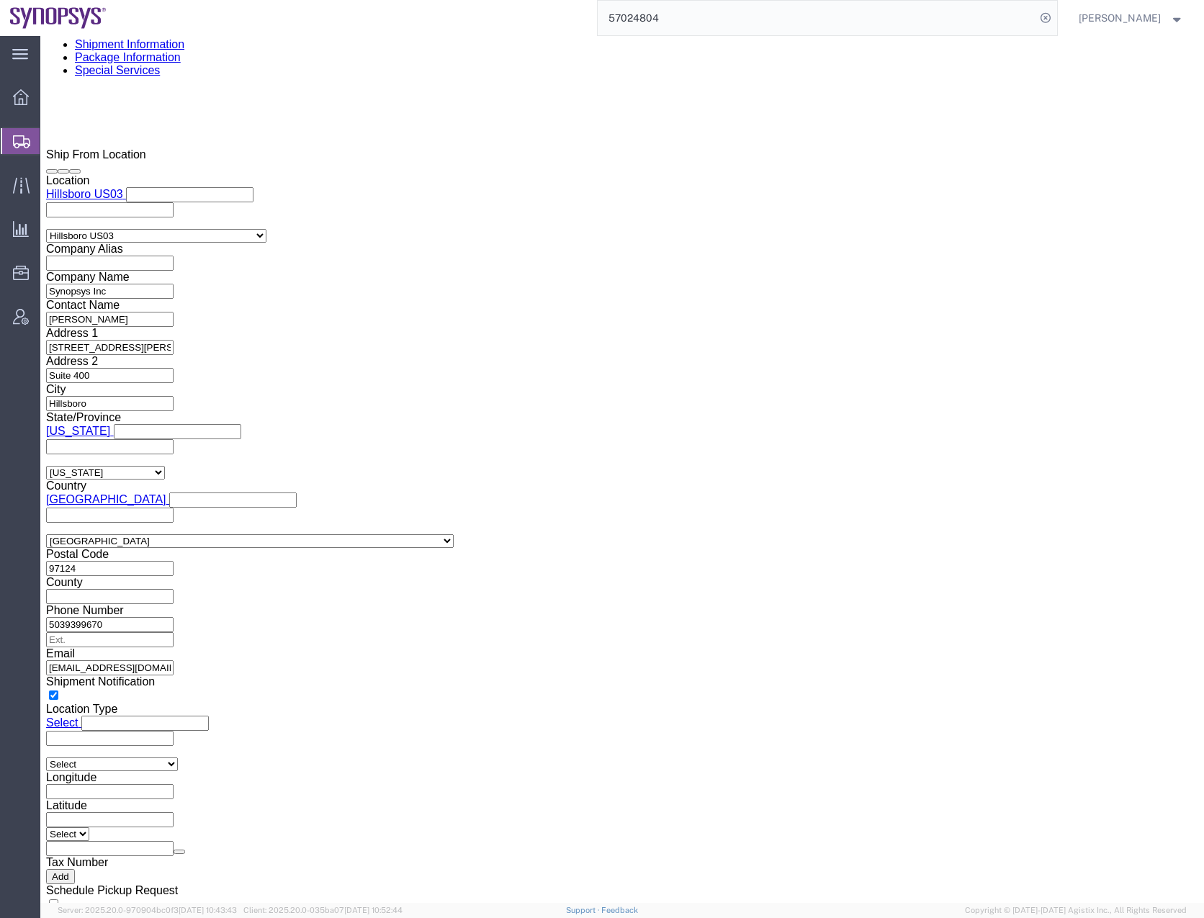
click icon
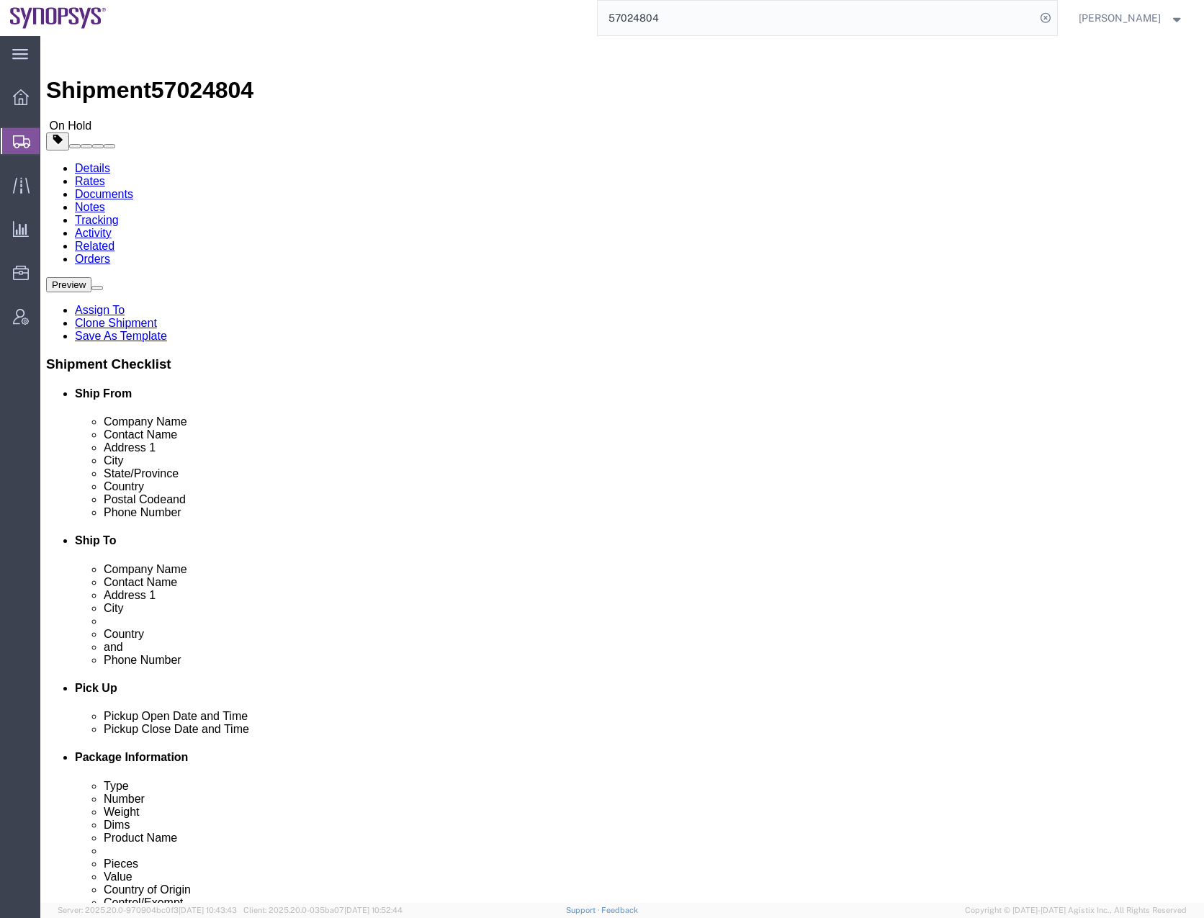
click link "Tracking"
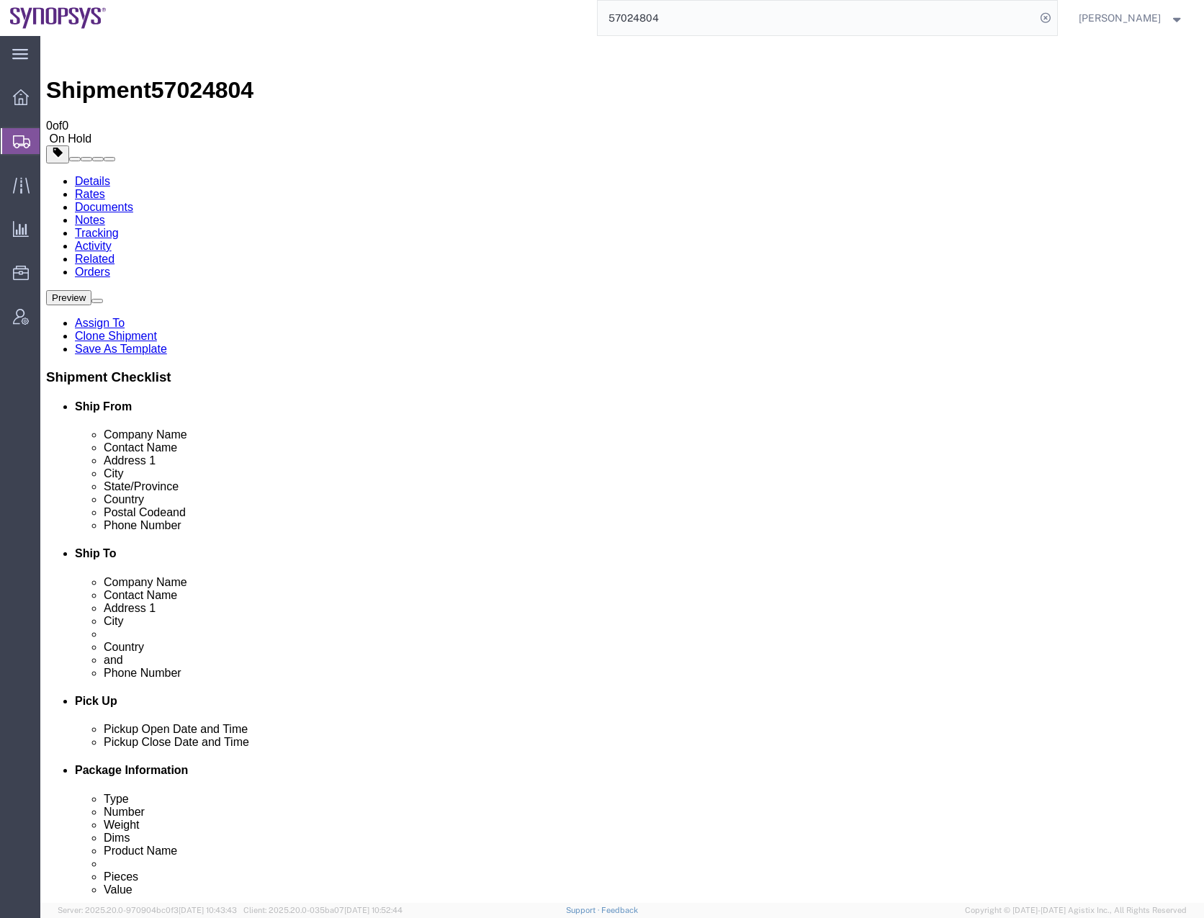
click at [112, 240] on link "Activity" at bounding box center [93, 246] width 37 height 12
click at [18, 137] on icon at bounding box center [21, 141] width 17 height 13
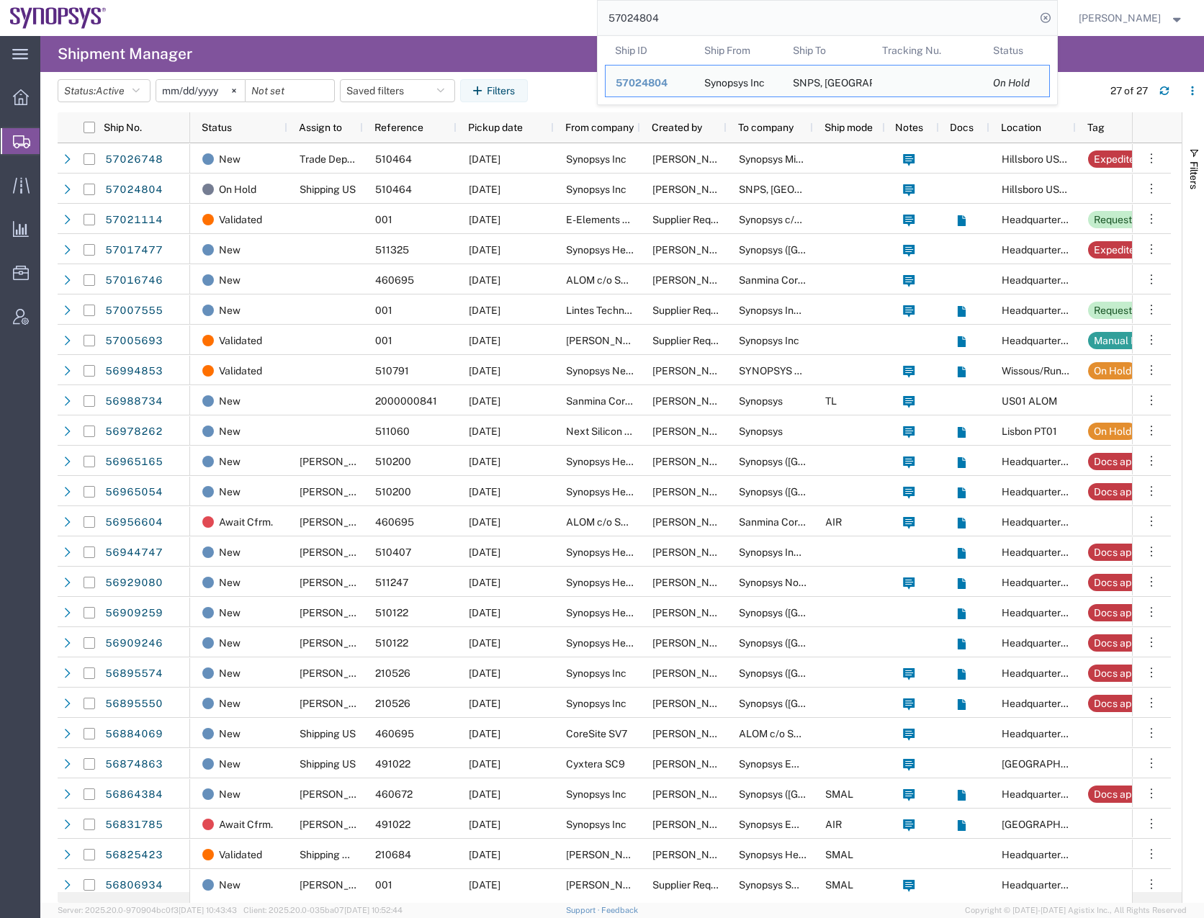
click at [1000, 31] on input "57024804" at bounding box center [817, 18] width 438 height 35
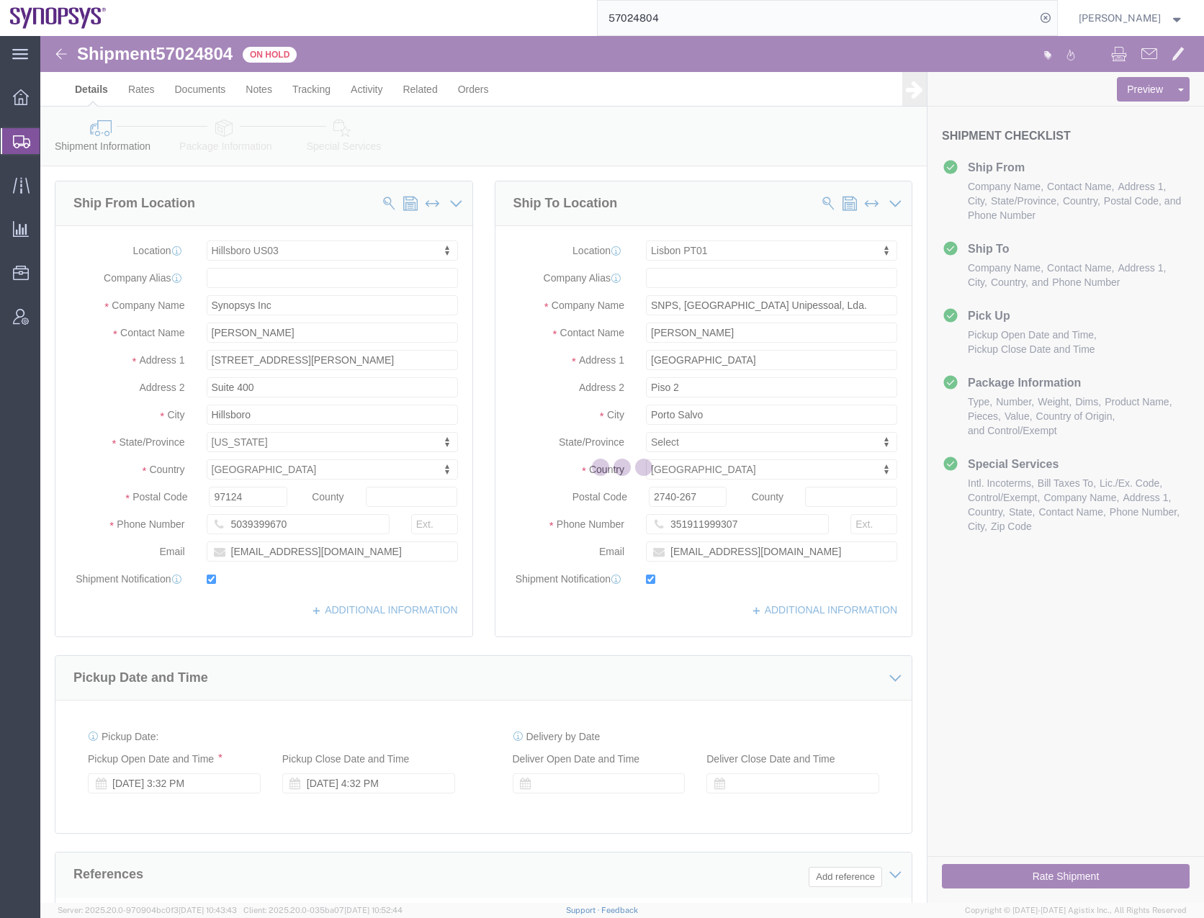
select select "63190"
select select "63152"
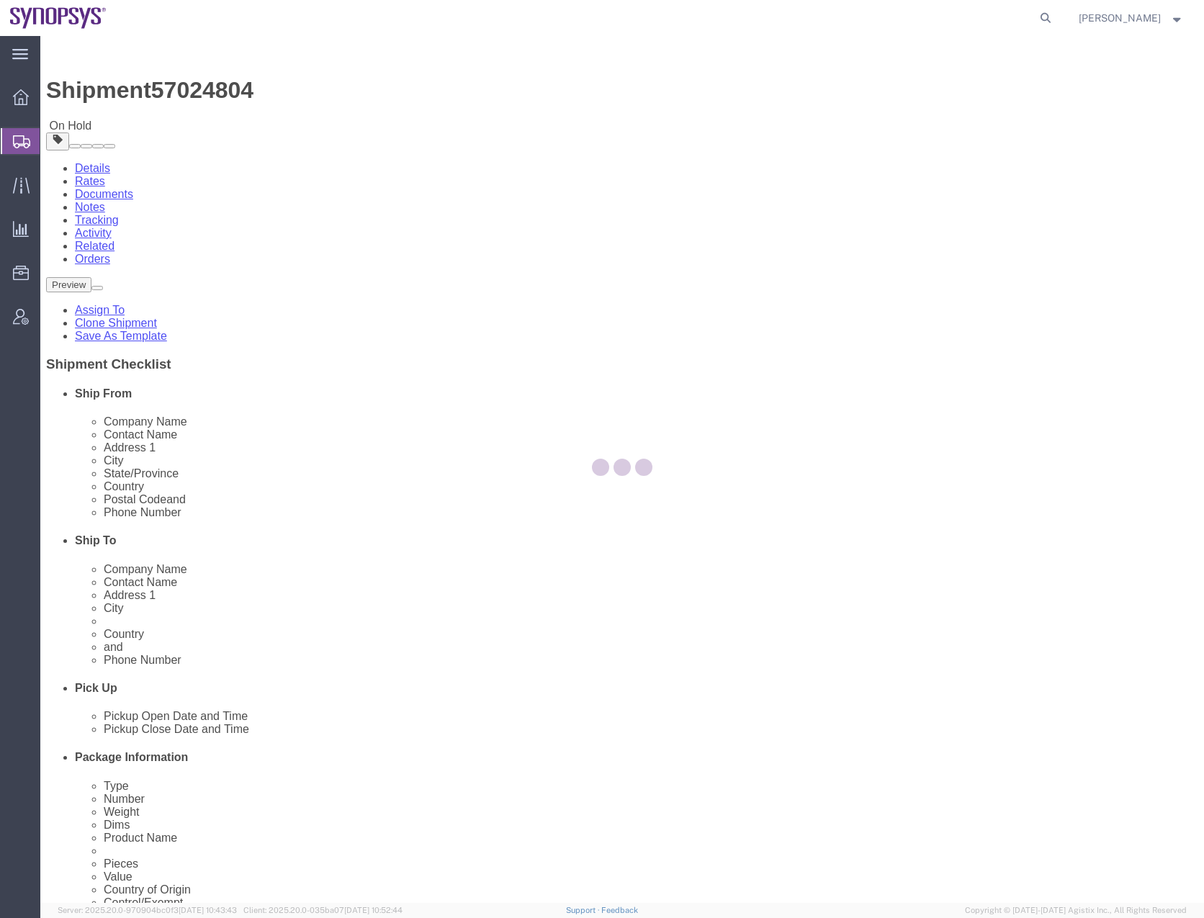
select select "63190"
select select "63152"
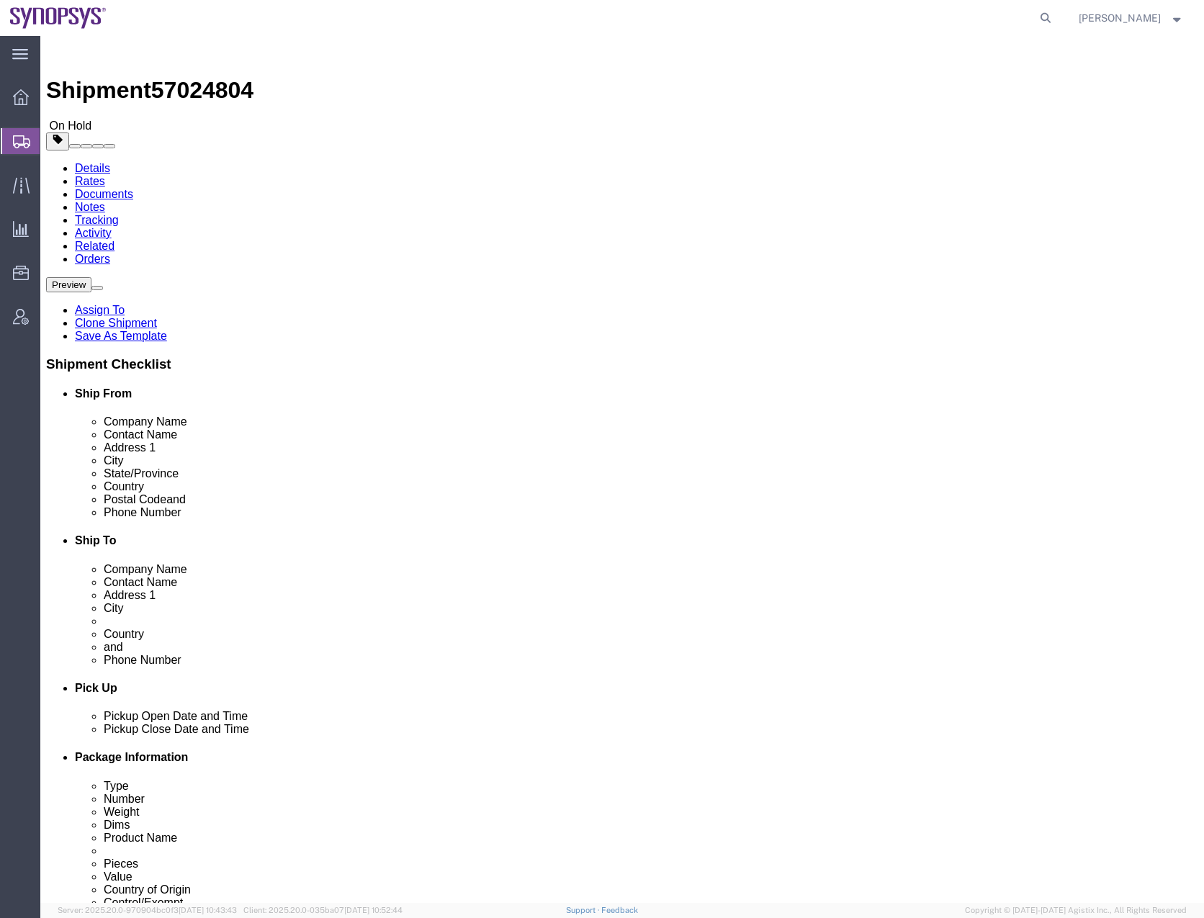
click link "Activity"
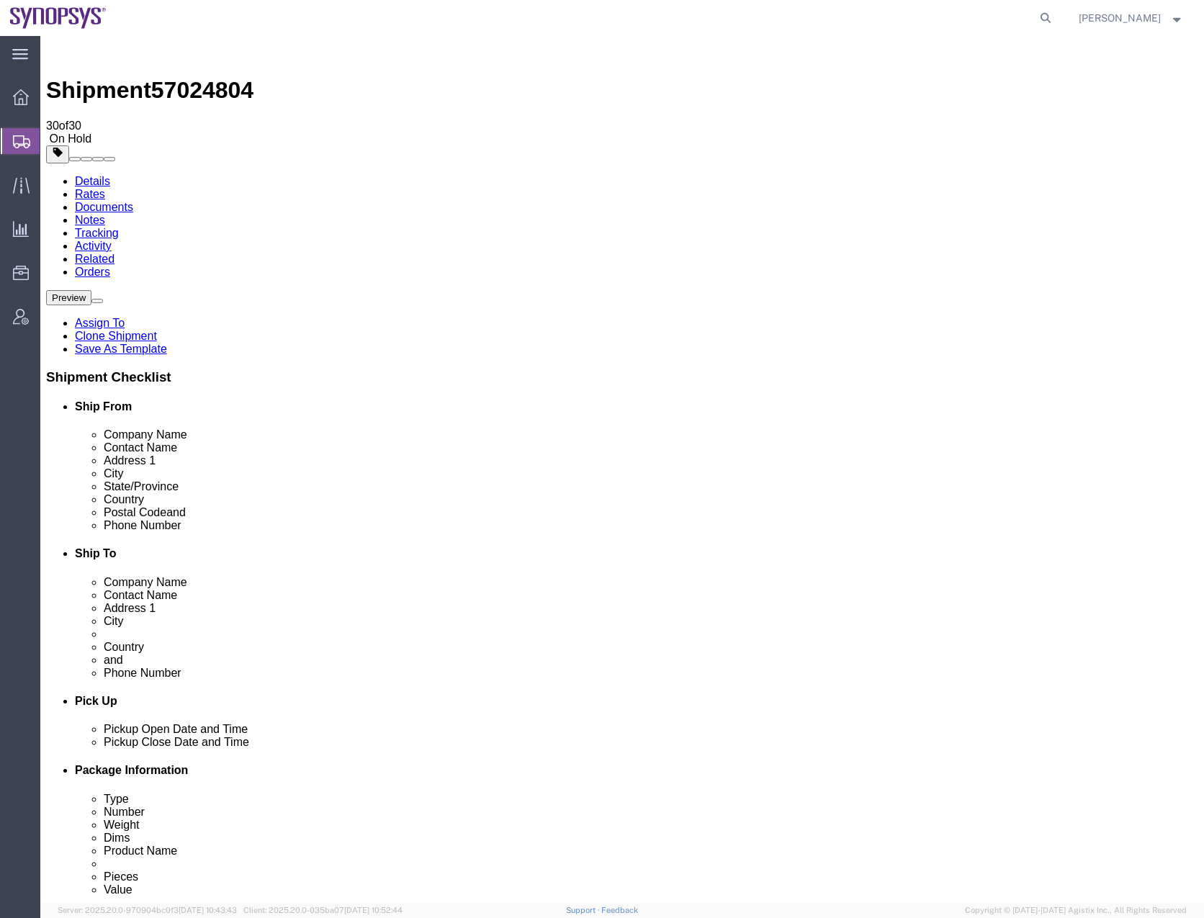
click at [16, 153] on div at bounding box center [21, 141] width 40 height 26
